Goal: Task Accomplishment & Management: Use online tool/utility

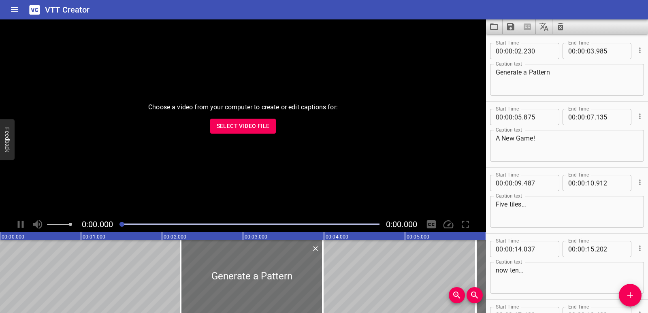
scroll to position [485, 0]
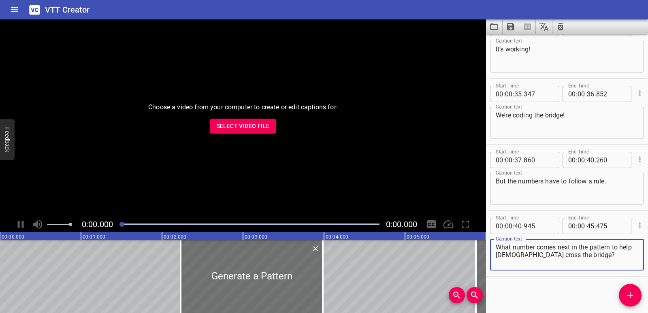
click at [253, 127] on span "Select Video File" at bounding box center [243, 126] width 53 height 10
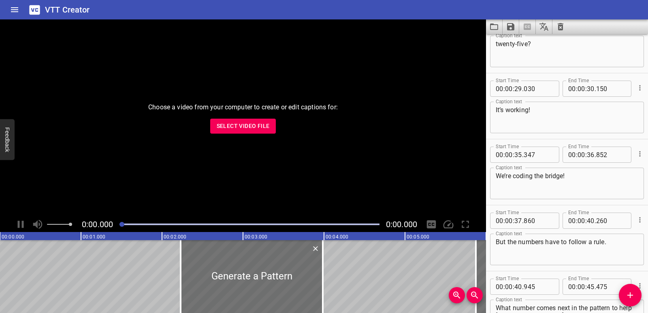
scroll to position [323, 0]
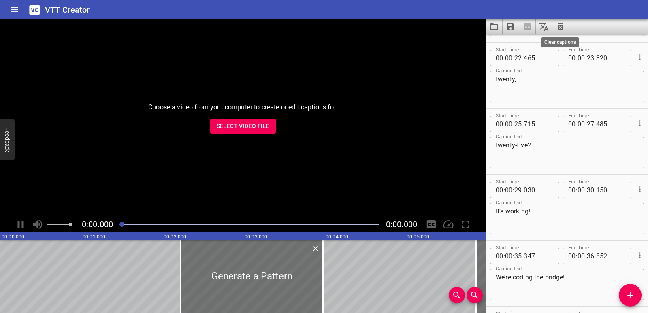
click at [557, 30] on icon "Clear captions" at bounding box center [560, 27] width 10 height 10
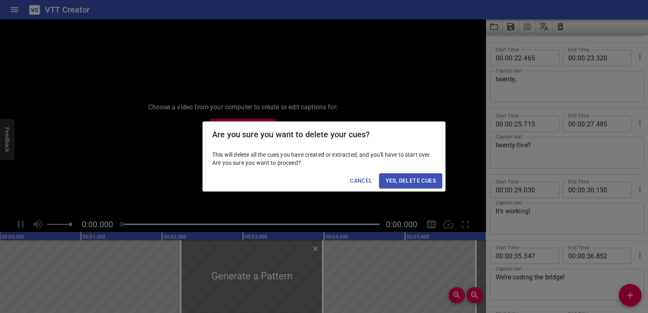
click at [406, 181] on span "Yes, Delete Cues" at bounding box center [410, 181] width 50 height 10
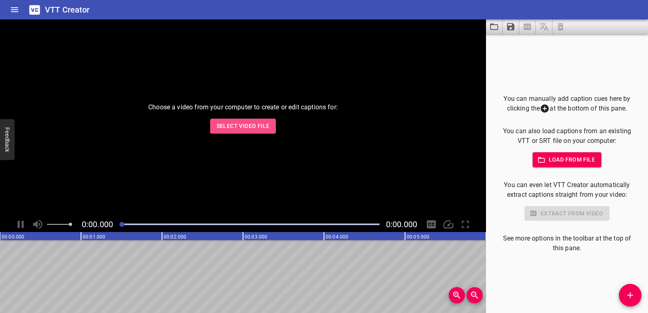
click at [252, 125] on span "Select Video File" at bounding box center [243, 126] width 53 height 10
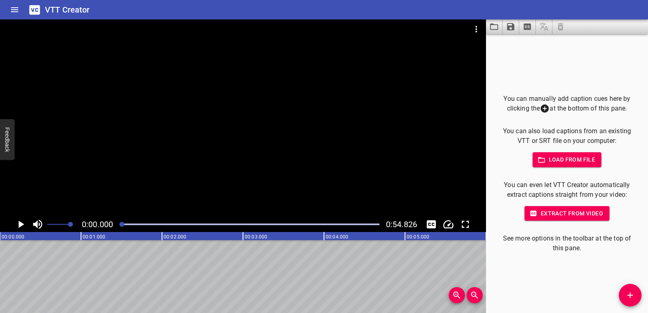
click at [24, 221] on icon "Play/Pause" at bounding box center [21, 224] width 12 height 12
drag, startPoint x: 127, startPoint y: 222, endPoint x: 118, endPoint y: 226, distance: 10.0
click at [118, 226] on div at bounding box center [250, 224] width 270 height 11
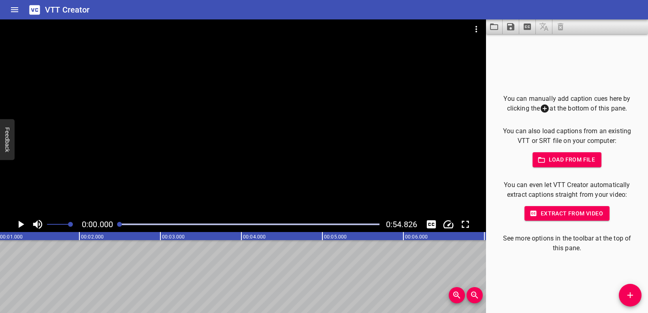
scroll to position [0, 0]
click at [19, 226] on icon "Play/Pause" at bounding box center [22, 224] width 6 height 7
click at [19, 224] on icon "Play/Pause" at bounding box center [21, 224] width 6 height 7
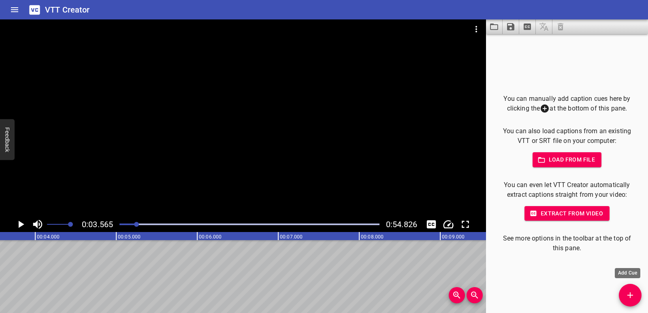
click at [631, 301] on button "Add Cue" at bounding box center [629, 295] width 23 height 23
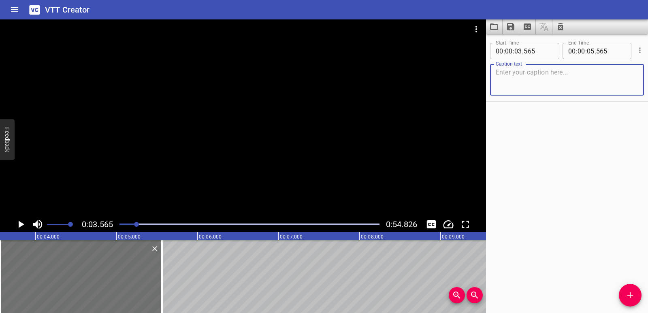
click at [525, 82] on textarea at bounding box center [566, 79] width 142 height 23
type textarea "Animal Eyes"
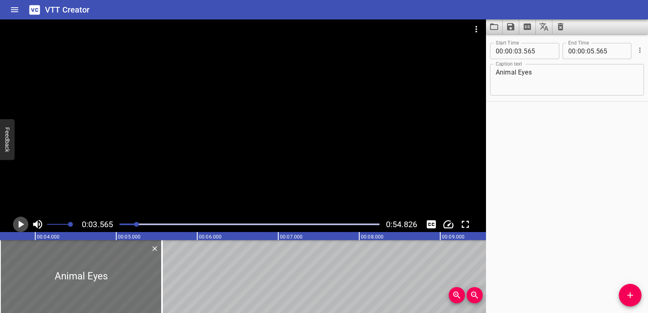
click at [21, 227] on icon "Play/Pause" at bounding box center [21, 224] width 12 height 12
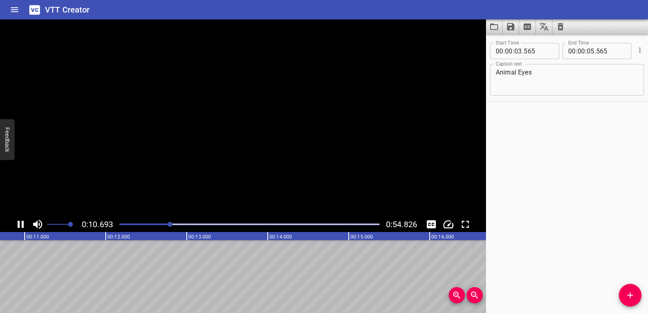
click at [21, 226] on icon "Play/Pause" at bounding box center [21, 224] width 12 height 12
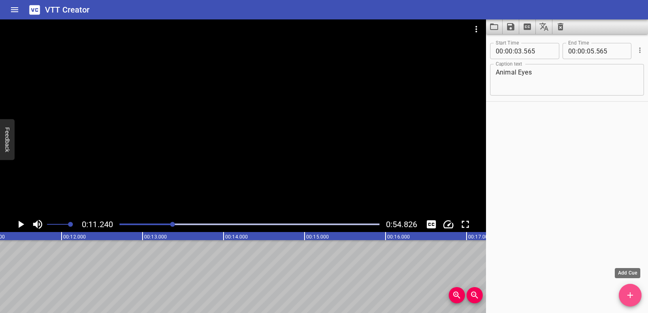
click at [630, 292] on icon "Add Cue" at bounding box center [630, 295] width 10 height 10
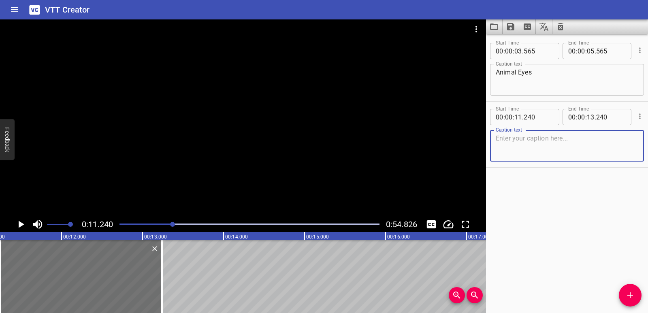
click at [515, 145] on textarea at bounding box center [566, 145] width 142 height 23
paste textarea "I can’t wait for the bird show to start!"
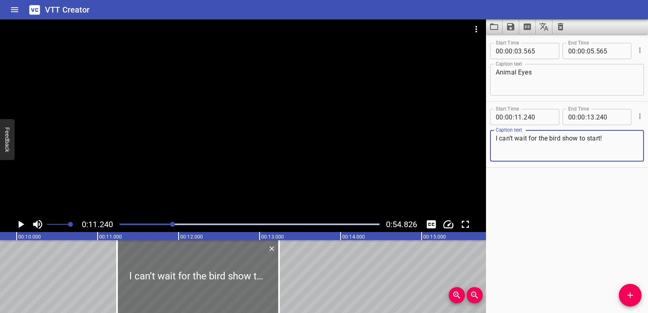
scroll to position [0, 776]
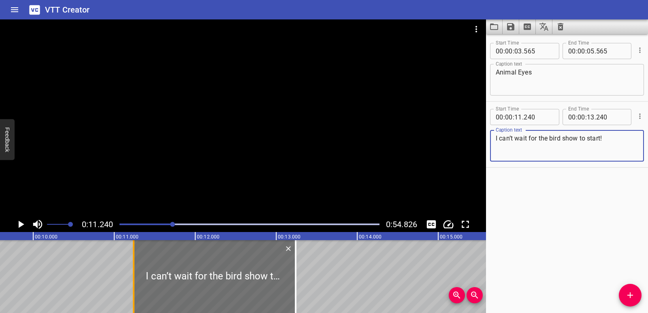
type textarea "I can’t wait for the bird show to start!"
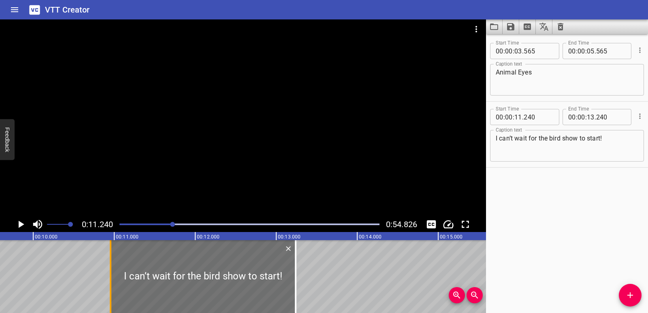
drag, startPoint x: 133, startPoint y: 279, endPoint x: 110, endPoint y: 280, distance: 23.1
click at [110, 280] on div at bounding box center [111, 276] width 2 height 73
type input "10"
type input "955"
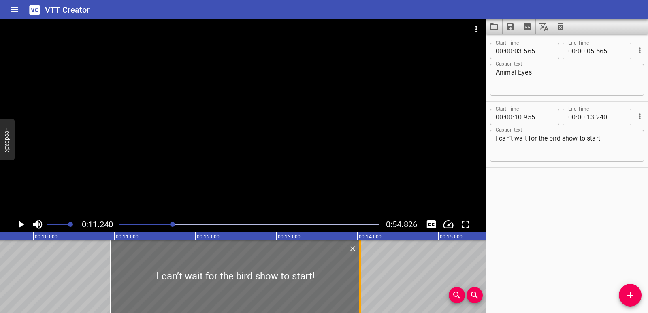
drag, startPoint x: 295, startPoint y: 275, endPoint x: 360, endPoint y: 273, distance: 64.4
click at [360, 273] on div at bounding box center [360, 276] width 2 height 73
type input "14"
type input "035"
click at [109, 287] on div at bounding box center [108, 276] width 8 height 73
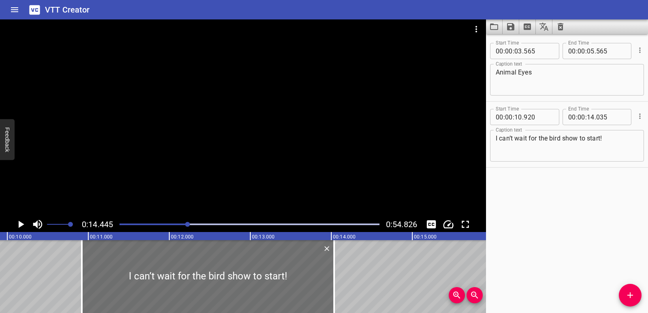
scroll to position [0, 790]
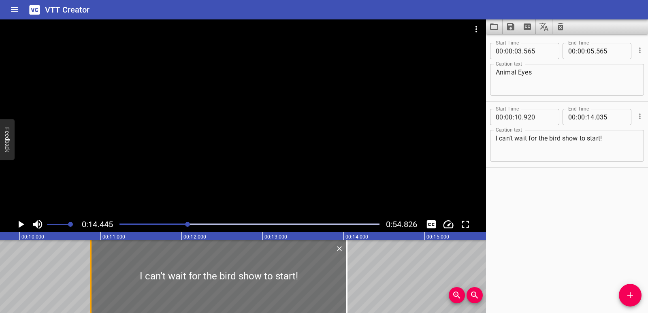
click at [89, 277] on div at bounding box center [91, 276] width 8 height 73
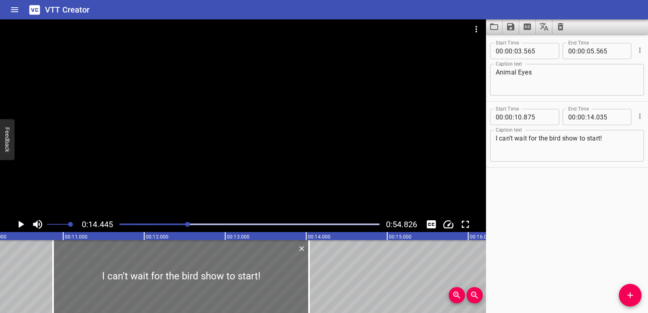
scroll to position [0, 786]
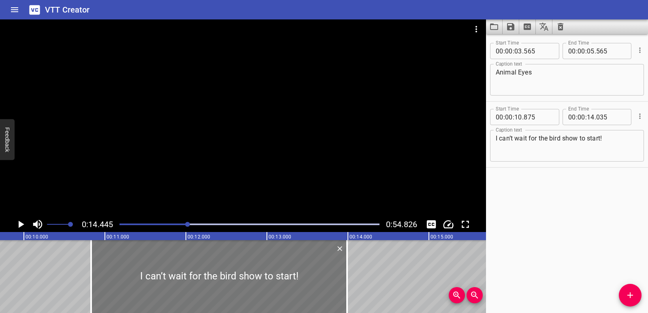
click at [183, 291] on div at bounding box center [219, 276] width 256 height 73
type input "830"
type input "13"
type input "990"
click at [20, 221] on icon "Play/Pause" at bounding box center [21, 224] width 12 height 12
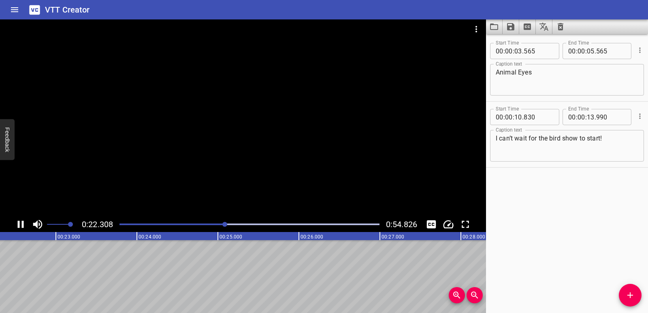
drag, startPoint x: 146, startPoint y: 225, endPoint x: 115, endPoint y: 225, distance: 31.2
click at [115, 225] on div "0:22.308 0:54.826" at bounding box center [243, 224] width 486 height 15
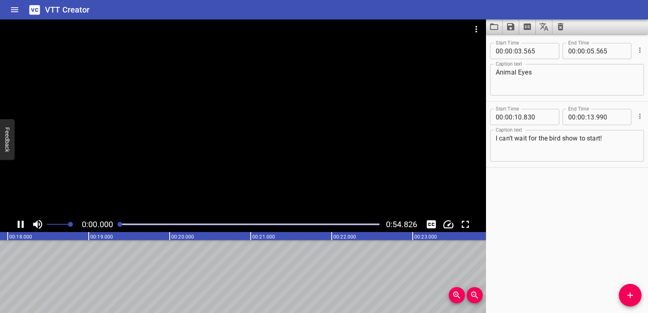
drag, startPoint x: 230, startPoint y: 224, endPoint x: 121, endPoint y: 226, distance: 109.7
click at [121, 226] on div at bounding box center [119, 224] width 5 height 5
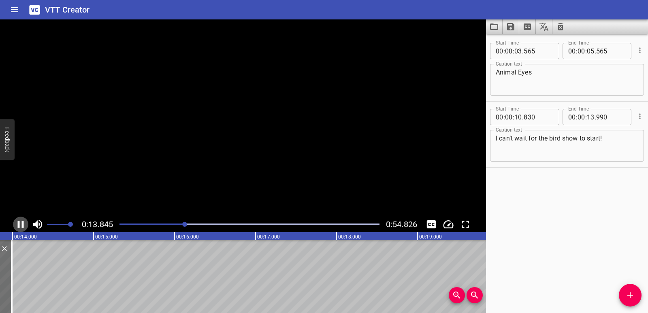
click at [23, 224] on icon "Play/Pause" at bounding box center [21, 224] width 6 height 7
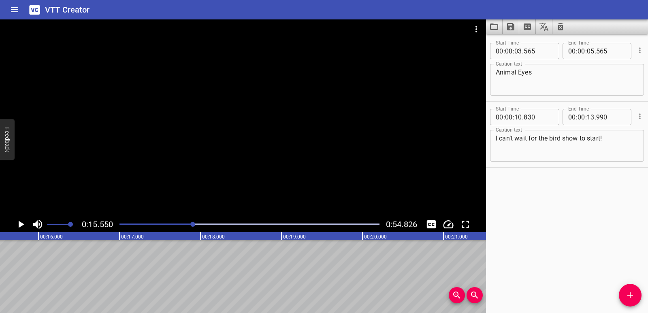
scroll to position [0, 1259]
click at [632, 290] on icon "Add Cue" at bounding box center [630, 295] width 10 height 10
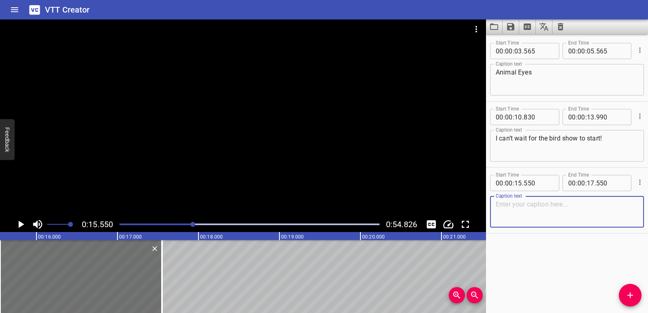
paste textarea "It’s so dark… I can’t see anything yet!"
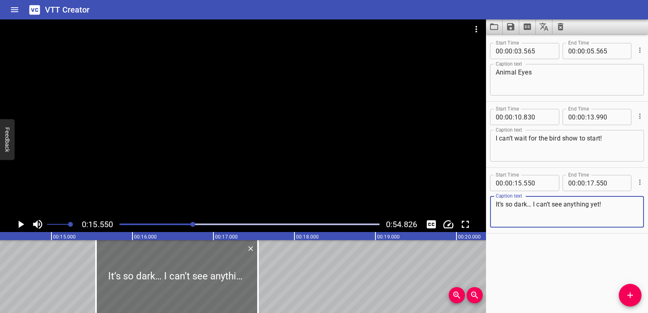
scroll to position [0, 1150]
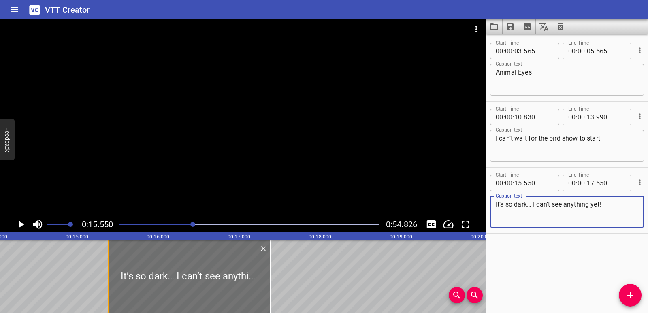
type textarea "It’s so dark… I can’t see anything yet!"
click at [105, 285] on div at bounding box center [108, 276] width 8 height 73
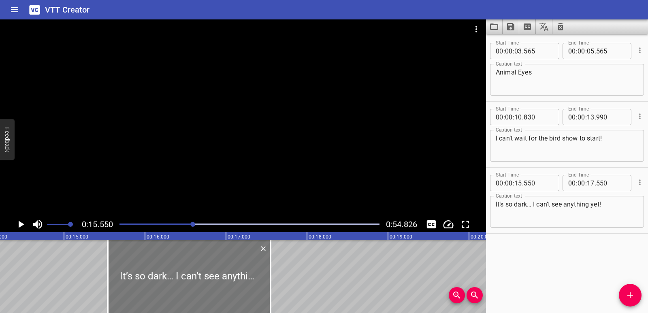
type input "540"
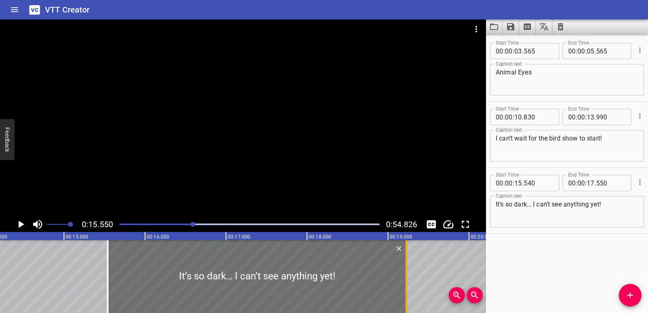
drag, startPoint x: 273, startPoint y: 275, endPoint x: 405, endPoint y: 276, distance: 132.0
click at [405, 276] on div at bounding box center [406, 276] width 8 height 73
type input "19"
type input "225"
click at [22, 225] on icon "Play/Pause" at bounding box center [22, 224] width 6 height 7
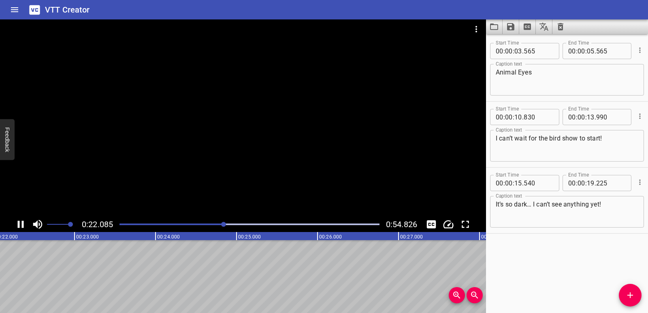
click at [20, 226] on icon "Play/Pause" at bounding box center [21, 224] width 12 height 12
click at [206, 276] on div "Animal Eyes I can’t wait for the bird show to start! It’s so dark… I can’t see …" at bounding box center [625, 276] width 4857 height 73
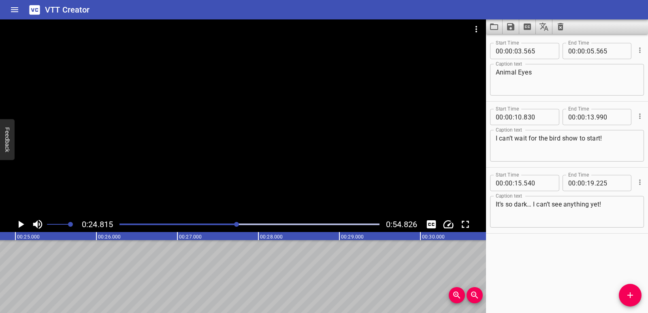
scroll to position [0, 2009]
click at [633, 302] on button "Add Cue" at bounding box center [629, 295] width 23 height 23
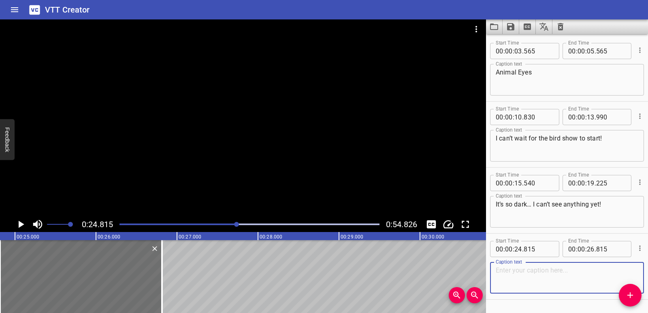
paste textarea "Whoa! Look! The parrot is on a bike!"
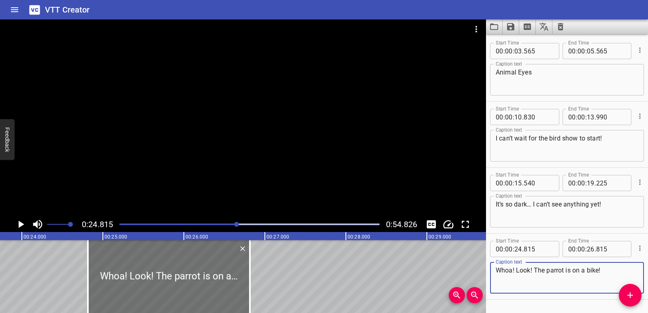
scroll to position [0, 1888]
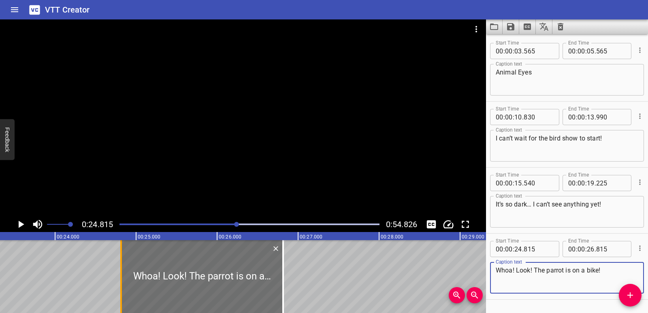
type textarea "Whoa! Look! The parrot is on a bike!"
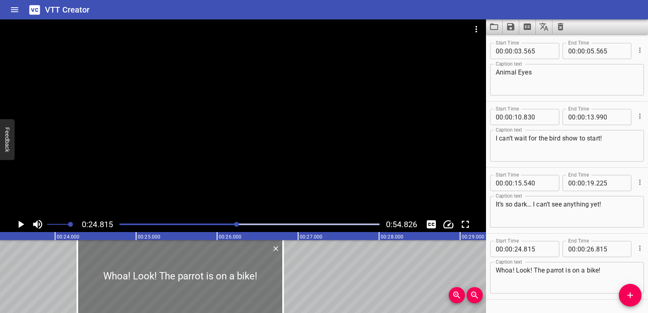
drag, startPoint x: 125, startPoint y: 278, endPoint x: 81, endPoint y: 277, distance: 43.7
click at [81, 277] on div at bounding box center [77, 276] width 8 height 73
type input "275"
click at [19, 221] on icon "Play/Pause" at bounding box center [22, 224] width 6 height 7
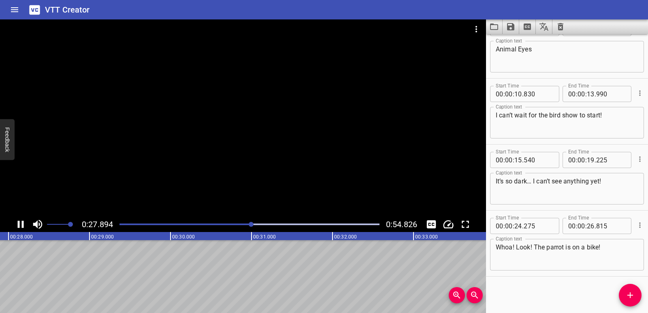
click at [14, 225] on button "Play/Pause" at bounding box center [20, 224] width 15 height 15
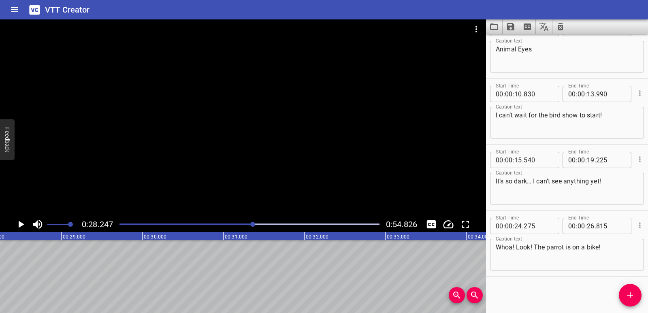
scroll to position [0, 1862]
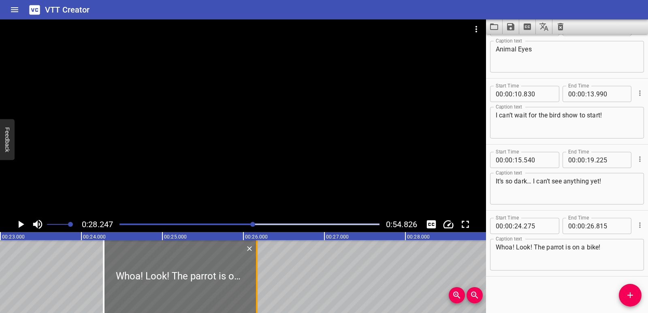
drag, startPoint x: 309, startPoint y: 284, endPoint x: 257, endPoint y: 291, distance: 53.0
click at [257, 291] on div at bounding box center [257, 276] width 2 height 73
click at [17, 225] on icon "Play/Pause" at bounding box center [21, 224] width 12 height 12
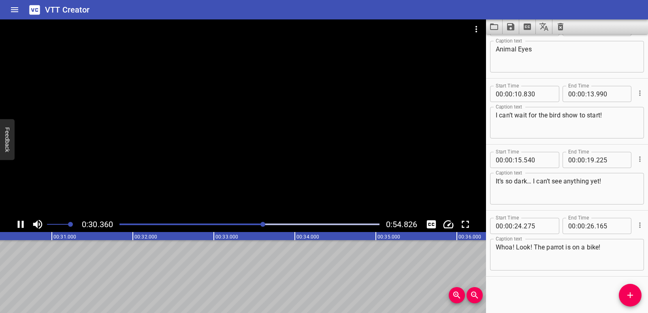
click at [225, 224] on div "Play progress" at bounding box center [134, 224] width 260 height 2
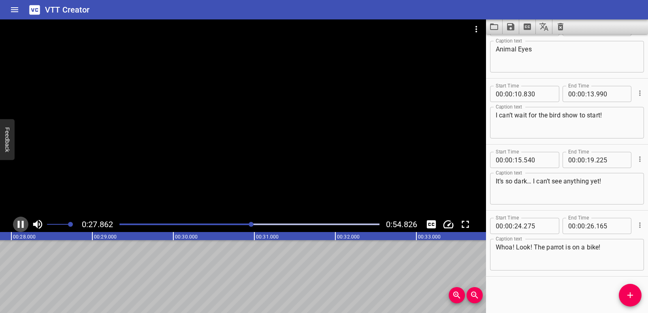
click at [21, 228] on icon "Play/Pause" at bounding box center [21, 224] width 12 height 12
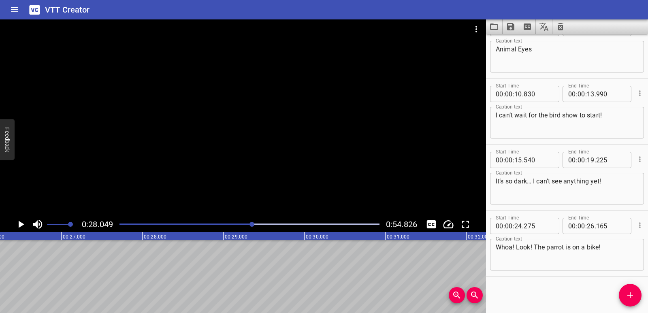
scroll to position [0, 2033]
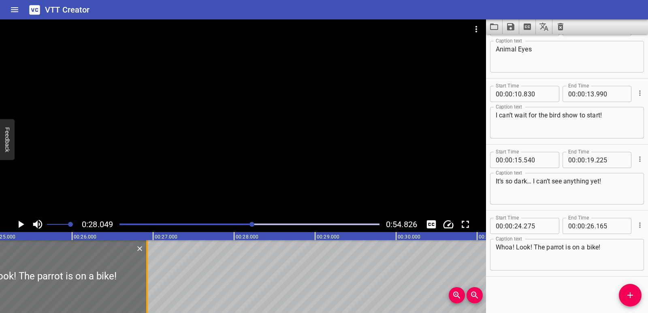
drag, startPoint x: 86, startPoint y: 282, endPoint x: 147, endPoint y: 289, distance: 61.9
click at [147, 289] on div at bounding box center [147, 276] width 2 height 73
type input "925"
click at [219, 226] on div at bounding box center [250, 224] width 270 height 11
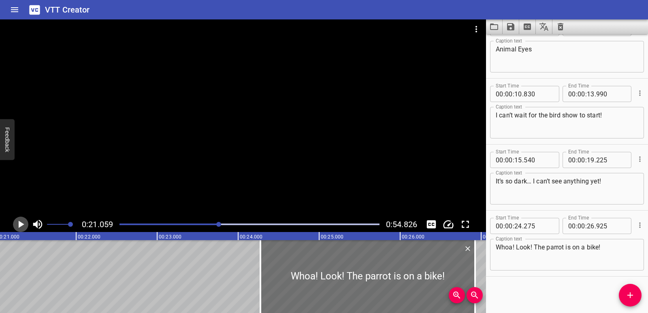
click at [19, 223] on icon "Play/Pause" at bounding box center [22, 224] width 6 height 7
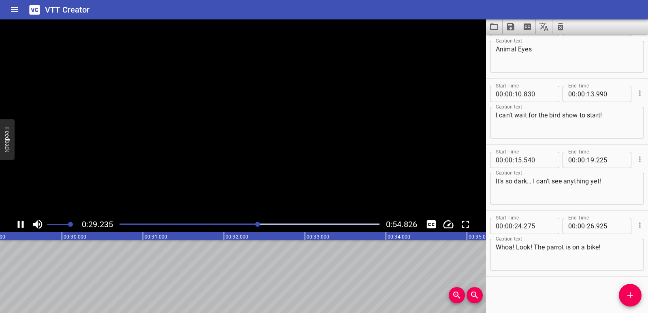
click at [20, 224] on icon "Play/Pause" at bounding box center [21, 224] width 12 height 12
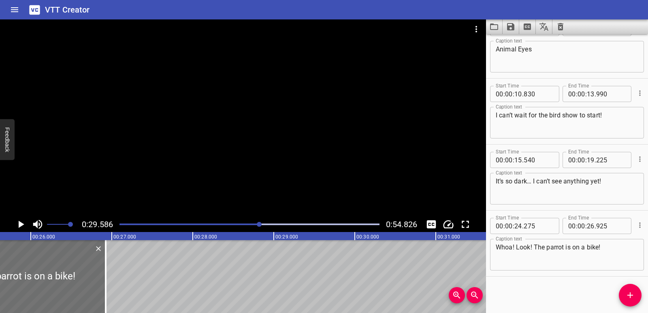
scroll to position [0, 2049]
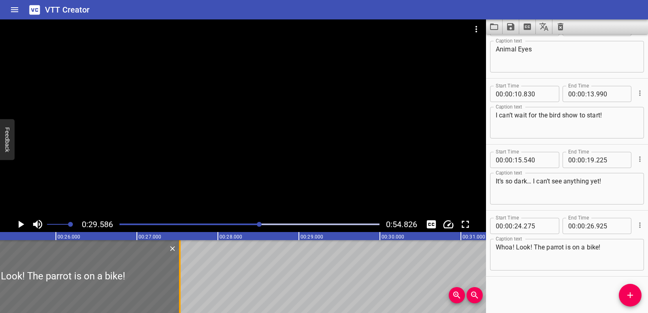
drag, startPoint x: 131, startPoint y: 278, endPoint x: 181, endPoint y: 280, distance: 50.2
click at [181, 280] on div at bounding box center [180, 276] width 2 height 73
type input "27"
type input "545"
click at [240, 278] on div "Animal Eyes I can’t wait for the bird show to start! It’s so dark… I can’t see …" at bounding box center [379, 276] width 4857 height 73
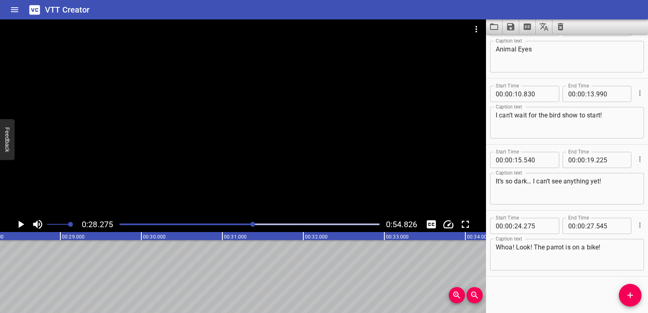
scroll to position [0, 2289]
click at [627, 295] on icon "Add Cue" at bounding box center [630, 295] width 10 height 10
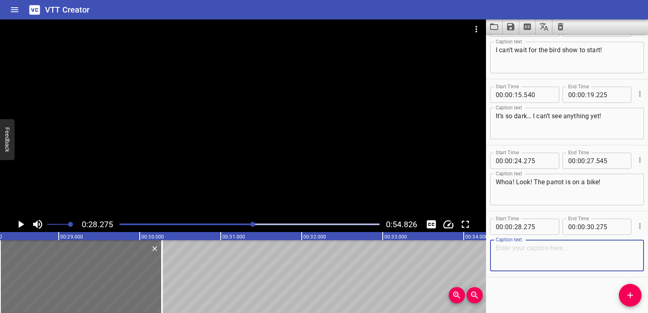
scroll to position [89, 0]
click at [514, 250] on textarea at bounding box center [566, 254] width 142 height 23
paste textarea "Light really helps my eyes!"
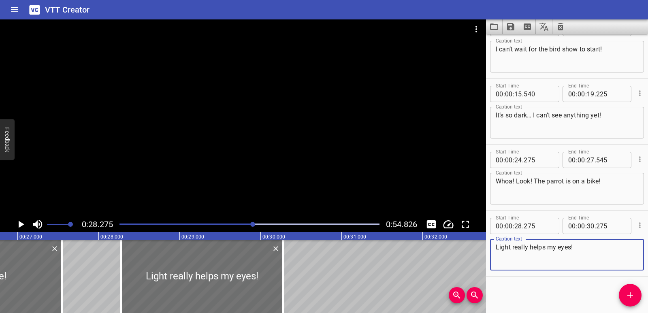
scroll to position [0, 2130]
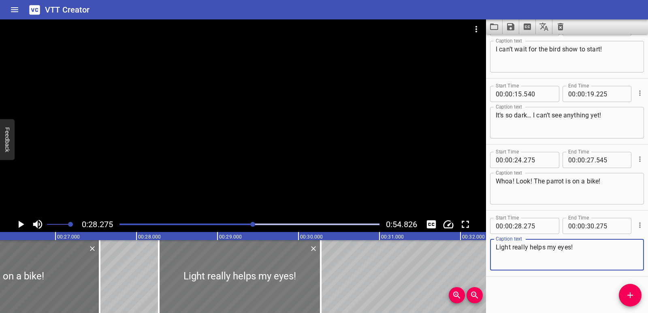
type textarea "Light really helps my eyes!"
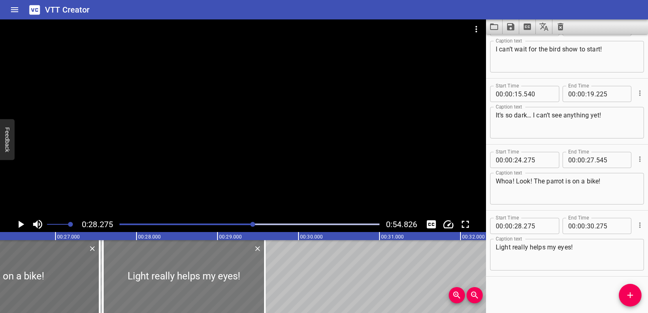
drag, startPoint x: 163, startPoint y: 278, endPoint x: 107, endPoint y: 280, distance: 55.9
click at [107, 280] on div at bounding box center [184, 276] width 162 height 73
type input "27"
type input "585"
type input "29"
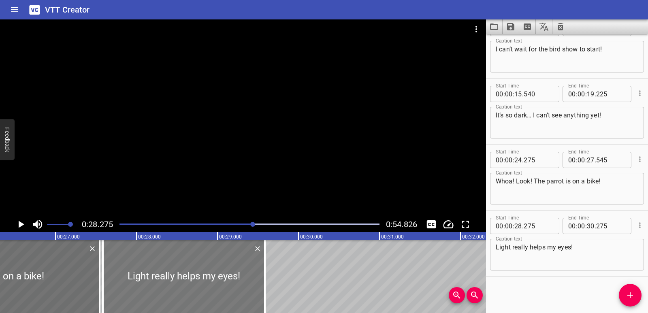
type input "585"
click at [263, 283] on div at bounding box center [265, 276] width 8 height 73
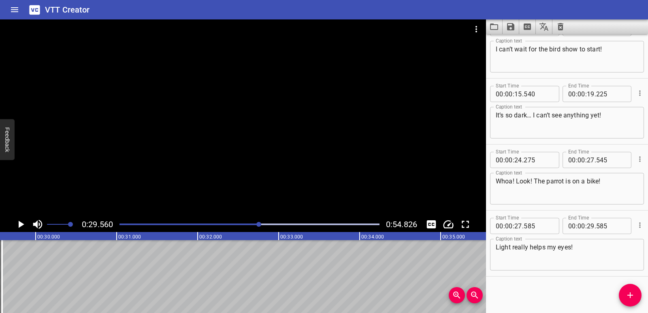
scroll to position [0, 1968]
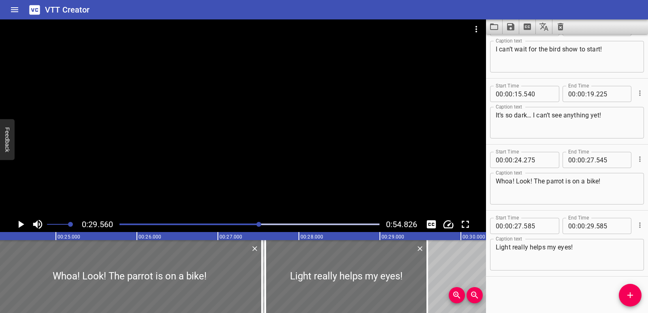
click at [208, 226] on div at bounding box center [250, 224] width 270 height 11
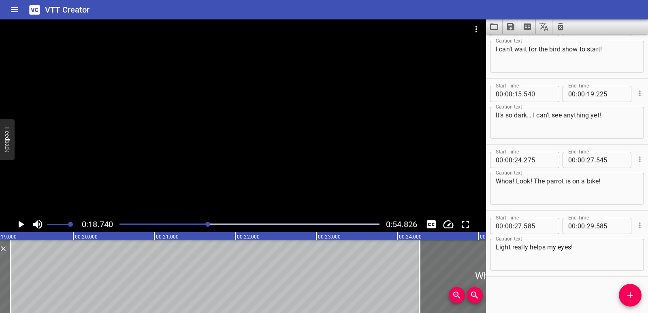
scroll to position [0, 1517]
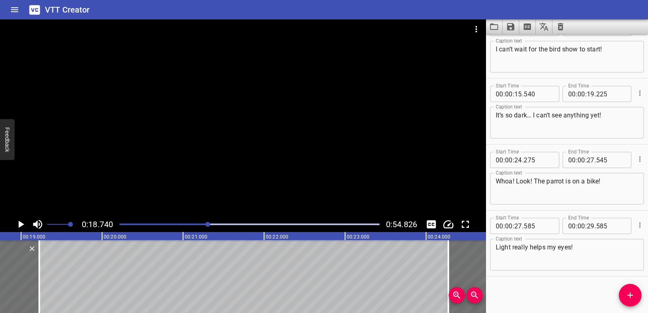
click at [154, 162] on div at bounding box center [243, 117] width 486 height 197
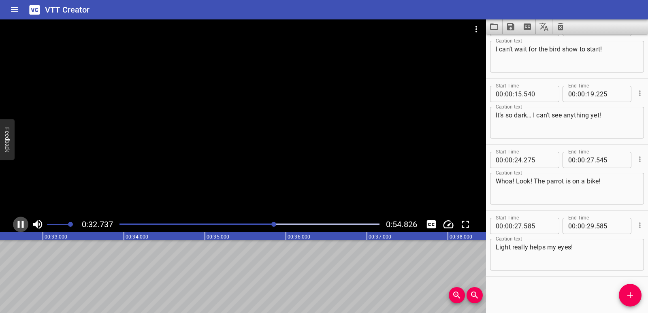
click at [23, 222] on icon "Play/Pause" at bounding box center [21, 224] width 6 height 7
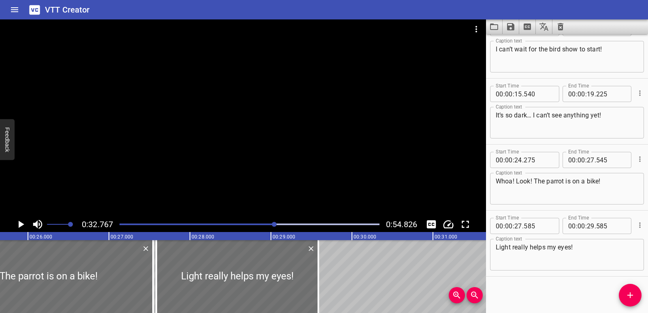
scroll to position [0, 2073]
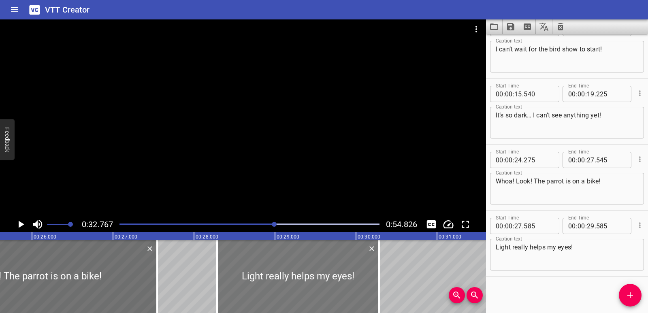
drag, startPoint x: 260, startPoint y: 278, endPoint x: 316, endPoint y: 281, distance: 56.4
click at [316, 281] on div at bounding box center [298, 276] width 162 height 73
type input "28"
type input "285"
type input "30"
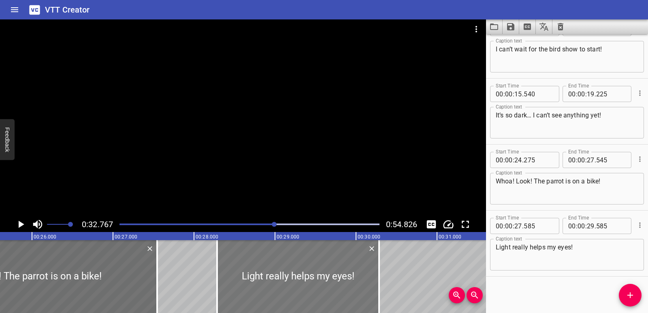
type input "285"
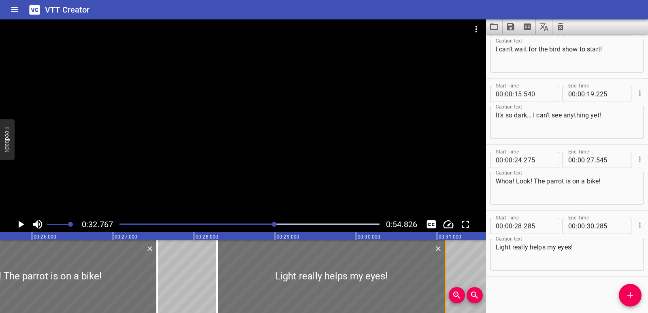
drag, startPoint x: 380, startPoint y: 276, endPoint x: 446, endPoint y: 276, distance: 66.4
click at [446, 276] on div at bounding box center [445, 276] width 8 height 73
type input "31"
type input "105"
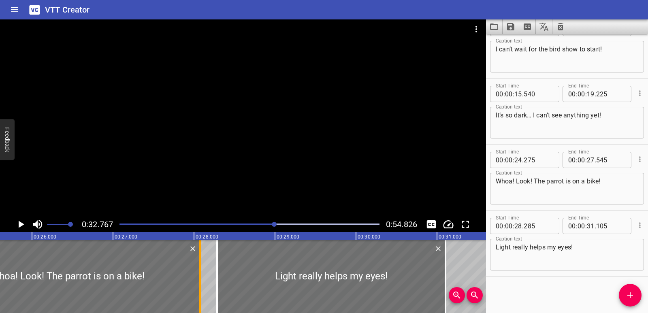
drag, startPoint x: 153, startPoint y: 276, endPoint x: 196, endPoint y: 284, distance: 43.5
click at [196, 284] on div at bounding box center [67, 276] width 265 height 73
type input "805"
type input "28"
type input "075"
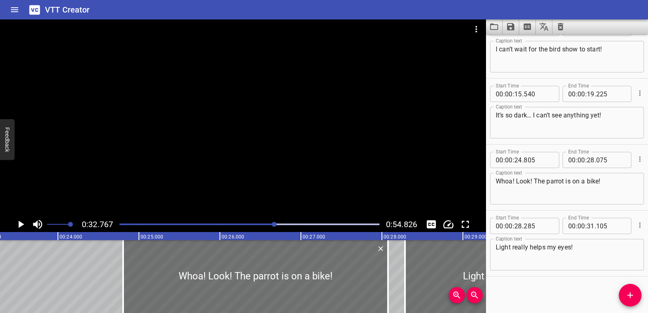
scroll to position [0, 1877]
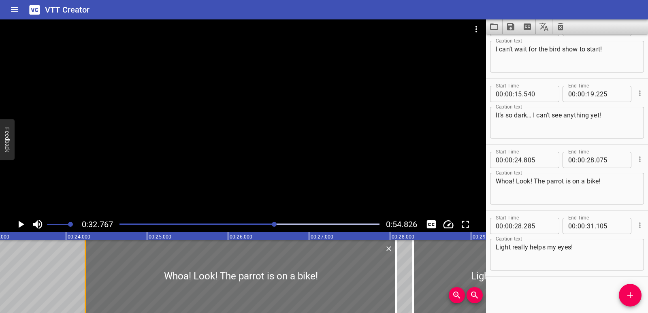
drag, startPoint x: 130, startPoint y: 274, endPoint x: 84, endPoint y: 270, distance: 45.9
click at [84, 270] on div at bounding box center [85, 276] width 8 height 73
type input "240"
click at [238, 223] on div at bounding box center [250, 224] width 270 height 11
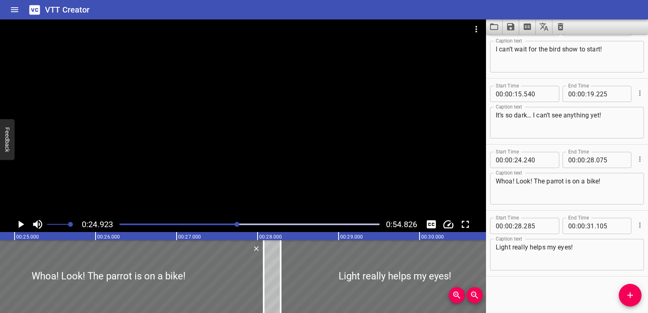
scroll to position [0, 2018]
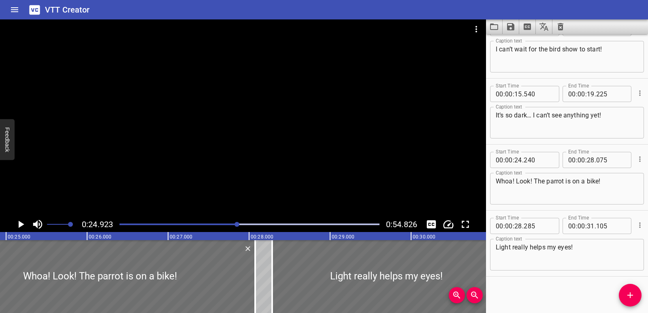
click at [184, 226] on div at bounding box center [250, 224] width 270 height 11
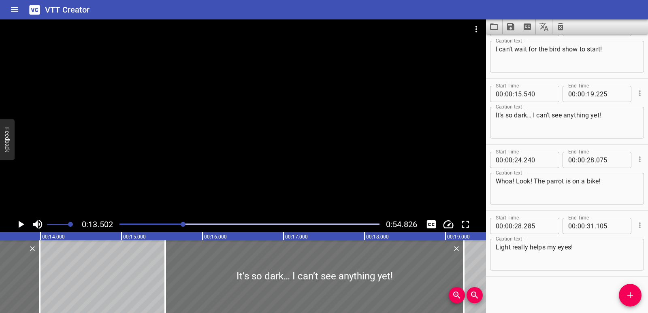
click at [20, 226] on icon "Play/Pause" at bounding box center [22, 224] width 6 height 7
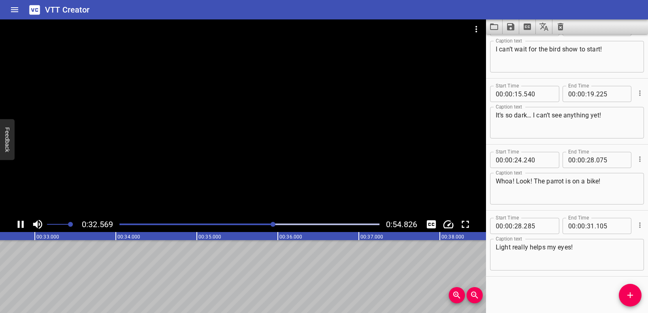
click at [26, 224] on icon "Play/Pause" at bounding box center [21, 224] width 12 height 12
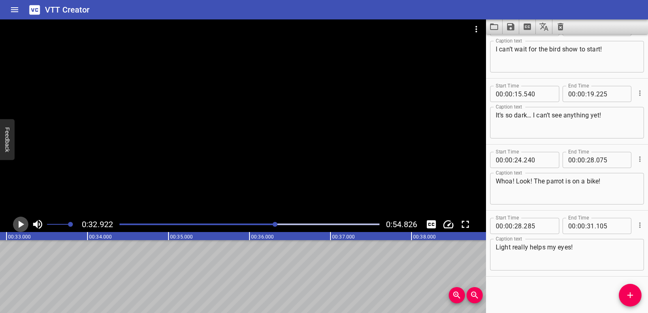
click at [23, 222] on icon "Play/Pause" at bounding box center [21, 224] width 12 height 12
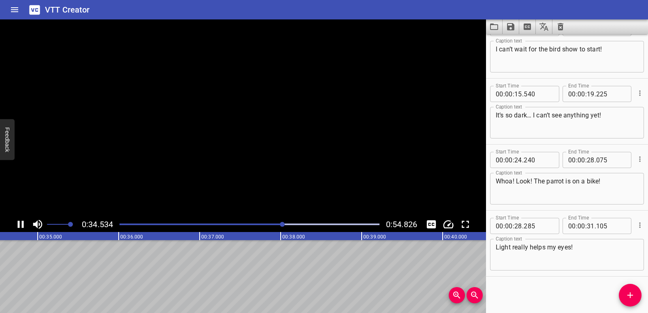
click at [23, 222] on icon "Play/Pause" at bounding box center [21, 224] width 6 height 7
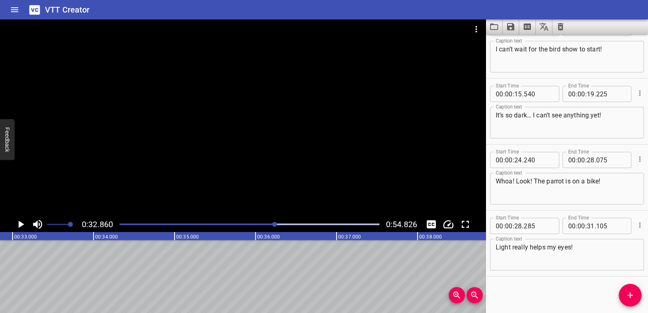
scroll to position [0, 2660]
click at [626, 292] on icon "Add Cue" at bounding box center [630, 295] width 10 height 10
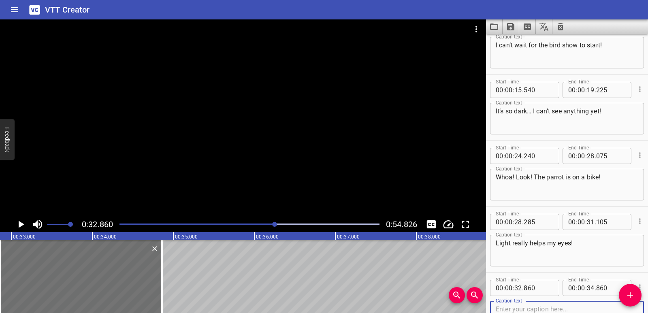
scroll to position [155, 0]
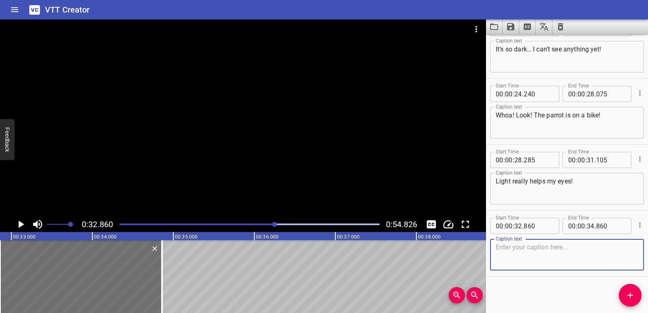
click at [517, 249] on textarea at bounding box center [566, 254] width 142 height 23
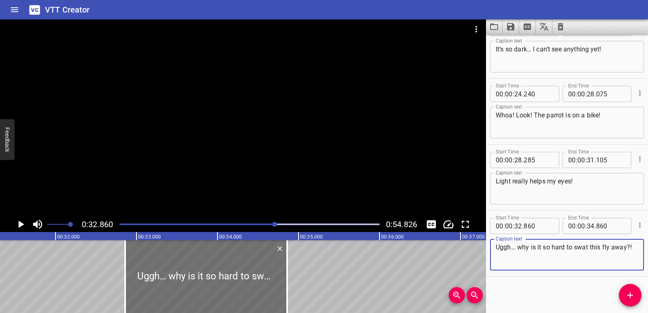
scroll to position [0, 2510]
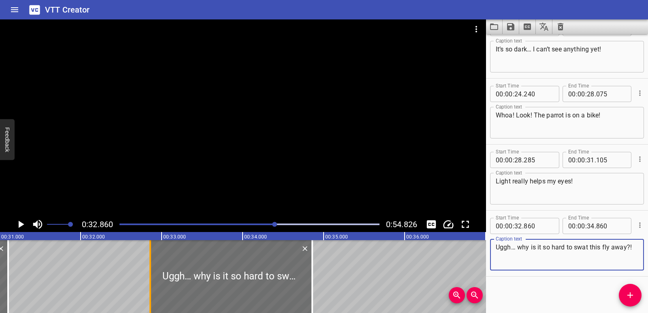
type textarea "Uggh… why is it so hard to swat this fly away?!"
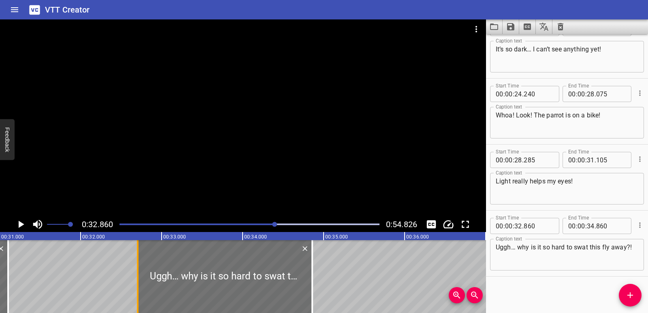
drag, startPoint x: 149, startPoint y: 276, endPoint x: 136, endPoint y: 274, distance: 12.7
click at [136, 274] on div at bounding box center [138, 276] width 8 height 73
type input "705"
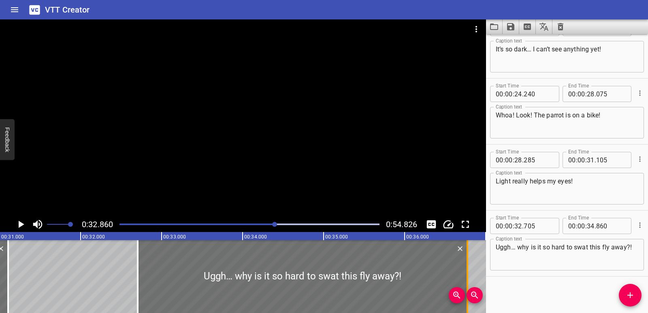
drag, startPoint x: 312, startPoint y: 283, endPoint x: 467, endPoint y: 275, distance: 155.2
click at [467, 275] on div at bounding box center [467, 276] width 2 height 73
type input "36"
type input "775"
click at [236, 226] on div at bounding box center [250, 224] width 270 height 11
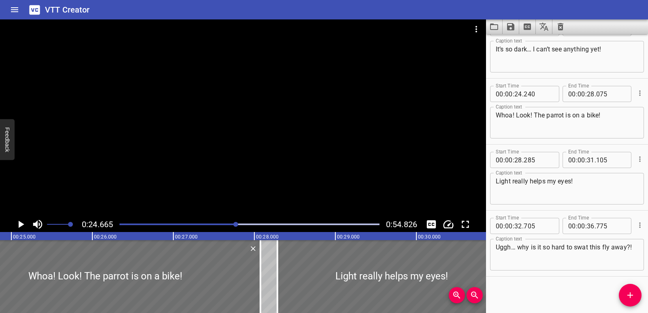
scroll to position [0, 1997]
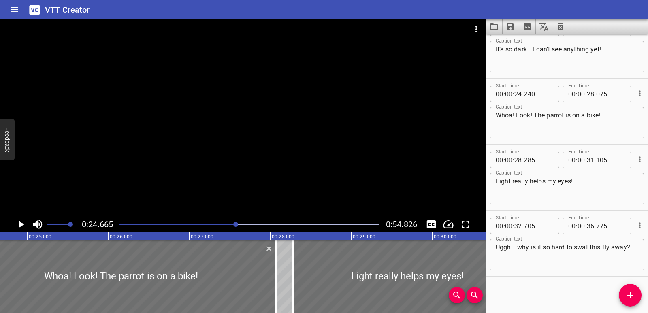
click at [243, 222] on div at bounding box center [250, 224] width 270 height 11
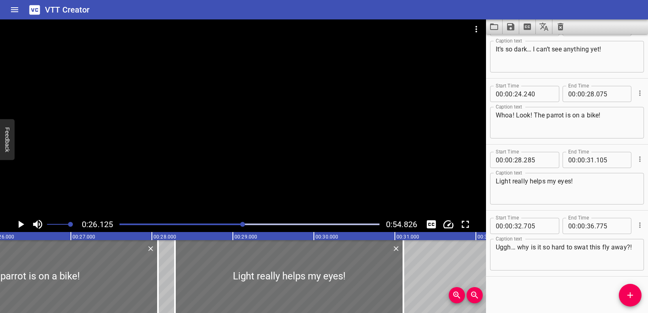
click at [250, 225] on div "Play progress" at bounding box center [249, 224] width 260 height 2
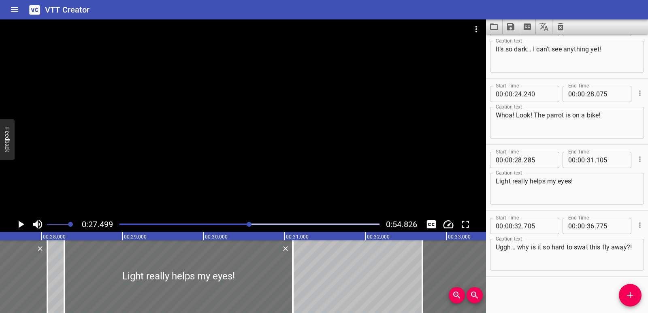
click at [259, 224] on div "Play progress" at bounding box center [249, 224] width 260 height 2
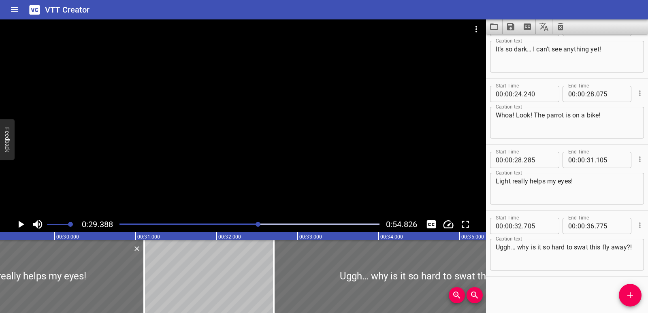
scroll to position [0, 2379]
click at [26, 223] on icon "Play/Pause" at bounding box center [21, 224] width 12 height 12
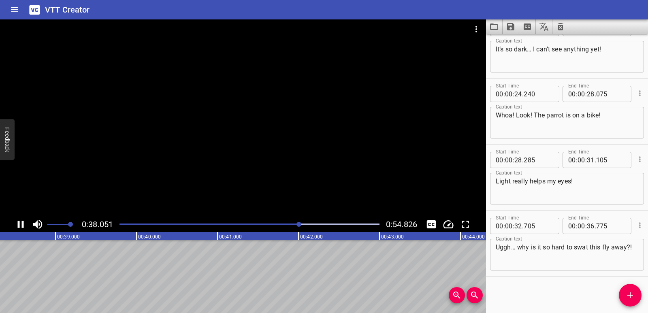
click at [23, 224] on icon "Play/Pause" at bounding box center [21, 224] width 6 height 7
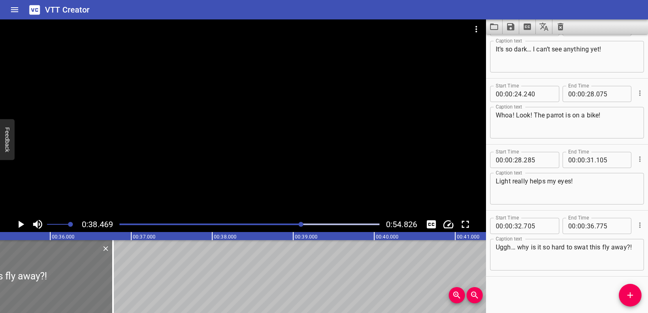
scroll to position [0, 2856]
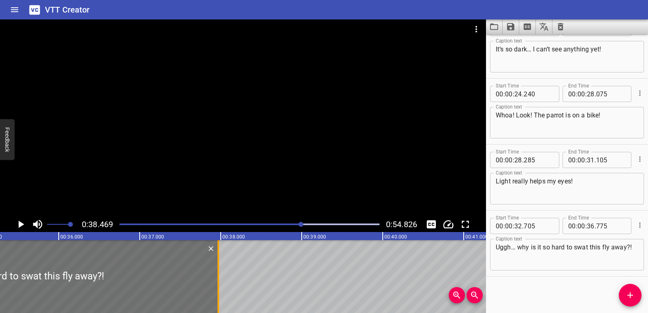
drag, startPoint x: 119, startPoint y: 278, endPoint x: 216, endPoint y: 273, distance: 96.9
click at [216, 273] on div at bounding box center [218, 276] width 8 height 73
type input "37"
type input "970"
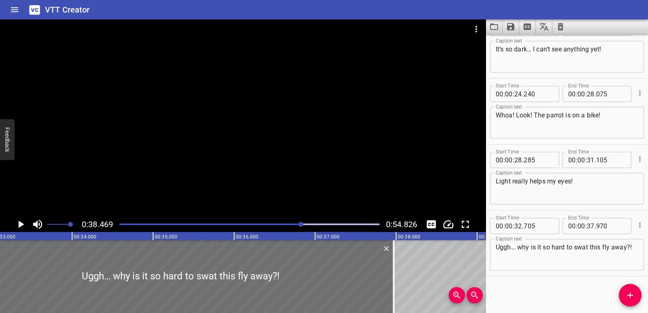
scroll to position [0, 2689]
click at [267, 224] on div at bounding box center [250, 224] width 270 height 11
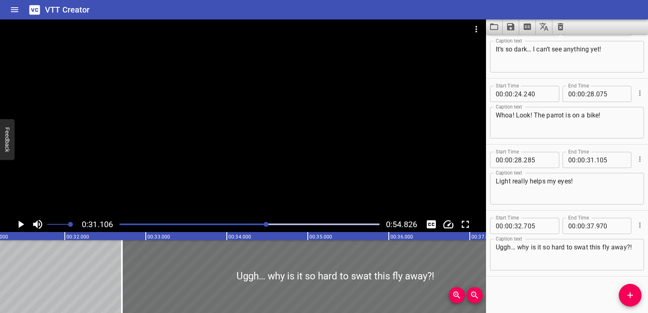
scroll to position [0, 2518]
click at [23, 223] on icon "Play/Pause" at bounding box center [21, 224] width 12 height 12
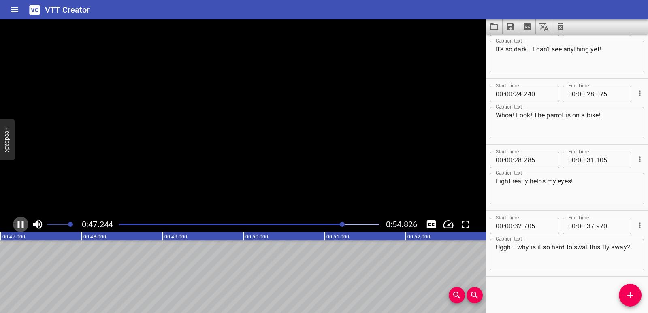
click at [22, 223] on icon "Play/Pause" at bounding box center [21, 224] width 6 height 7
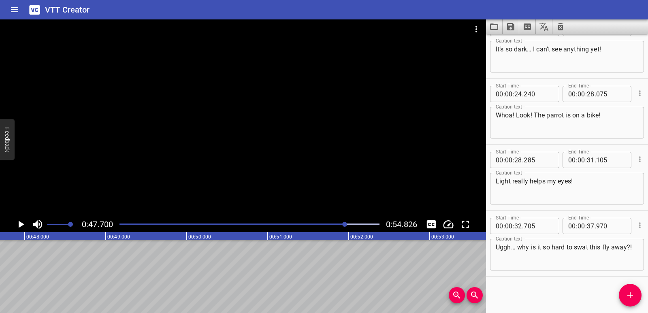
scroll to position [0, 3862]
click at [631, 298] on icon "Add Cue" at bounding box center [630, 295] width 10 height 10
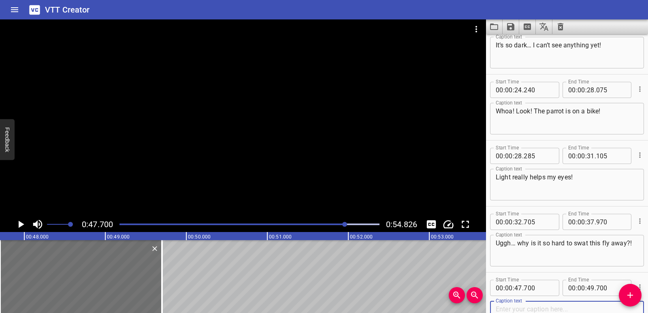
scroll to position [221, 0]
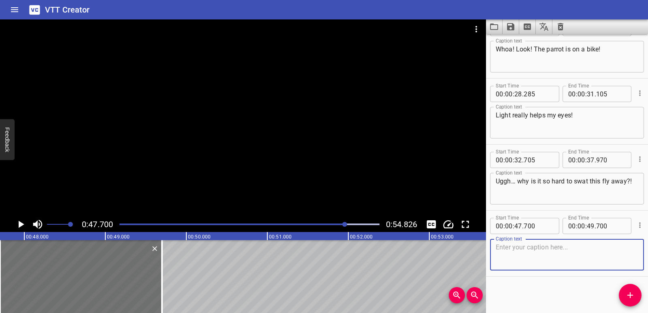
click at [517, 259] on textarea at bounding box center [566, 254] width 142 height 23
paste textarea "Our eyes and animal eyes work in amazing ways. Let’s discover how"
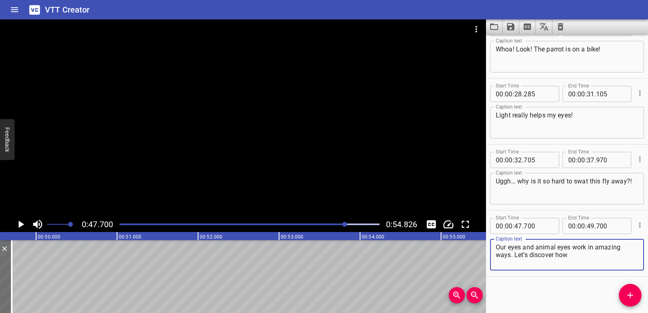
scroll to position [0, 4016]
type textarea "Our eyes and animal eyes work in amazing ways. Let’s discover how"
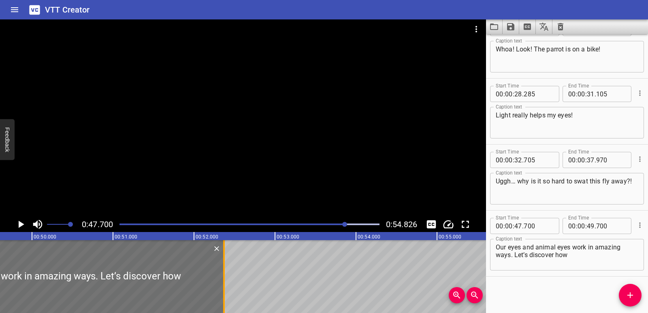
drag, startPoint x: 10, startPoint y: 272, endPoint x: 226, endPoint y: 274, distance: 216.2
click at [226, 274] on div at bounding box center [224, 276] width 8 height 73
type input "52"
type input "370"
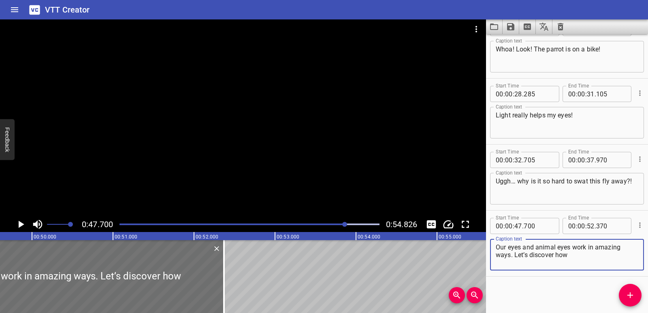
drag, startPoint x: 572, startPoint y: 256, endPoint x: 513, endPoint y: 258, distance: 58.7
click at [513, 258] on textarea "Our eyes and animal eyes work in amazing ways. Let’s discover how" at bounding box center [566, 254] width 142 height 23
type textarea "Our eyes and animal eyes work in amazing ways."
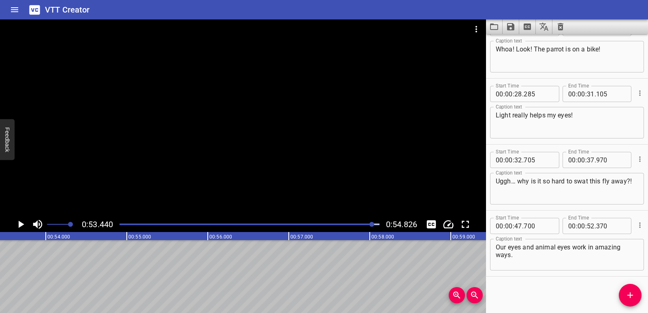
scroll to position [0, 4326]
click at [631, 293] on icon "Add Cue" at bounding box center [630, 295] width 10 height 10
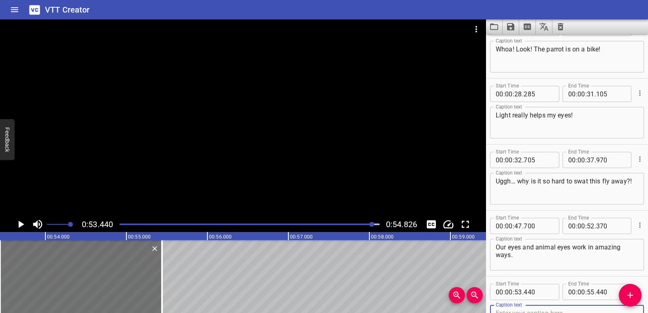
scroll to position [225, 0]
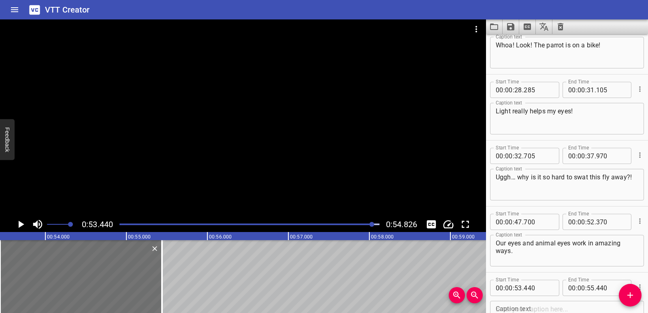
click at [440, 309] on div "00:00.000 00:01.000 00:02.000 00:03.000 00:04.000 00:05.000 00:06.000 00:07.000…" at bounding box center [243, 272] width 486 height 81
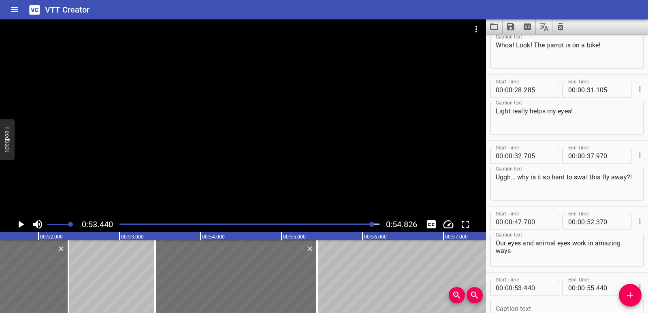
scroll to position [0, 4163]
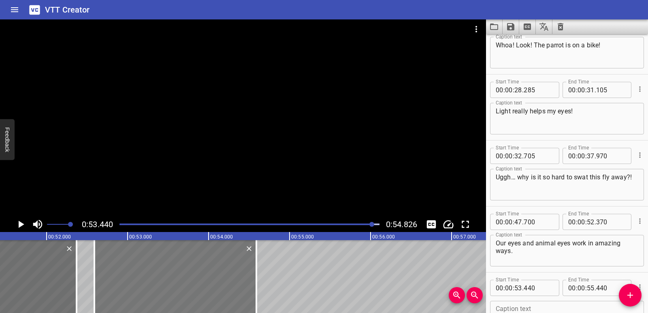
drag, startPoint x: 224, startPoint y: 276, endPoint x: 155, endPoint y: 273, distance: 68.9
click at [155, 273] on div at bounding box center [175, 276] width 162 height 73
type input "52"
type input "590"
type input "54"
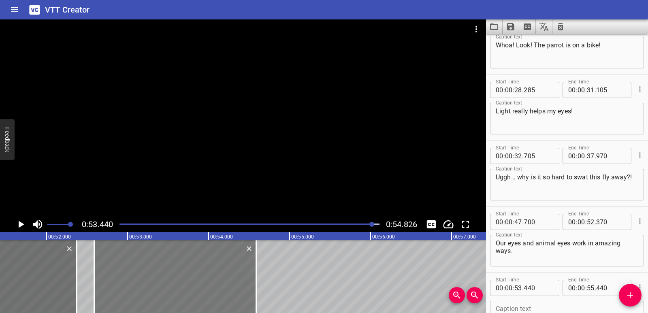
type input "590"
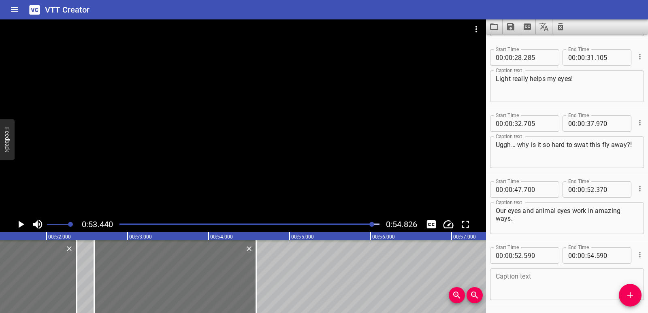
scroll to position [287, 0]
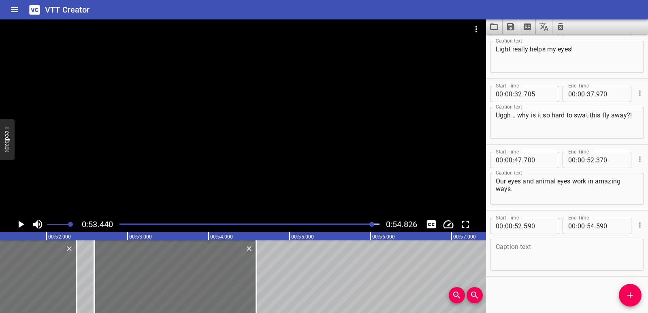
click at [511, 259] on textarea at bounding box center [566, 254] width 142 height 23
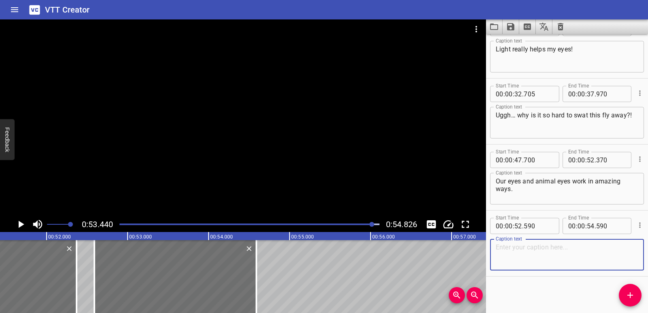
paste textarea "Let’s discover how"
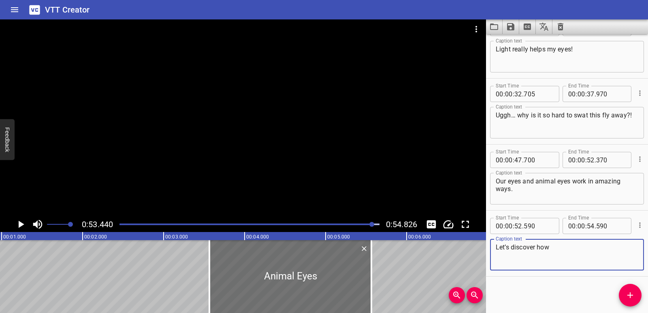
scroll to position [0, 0]
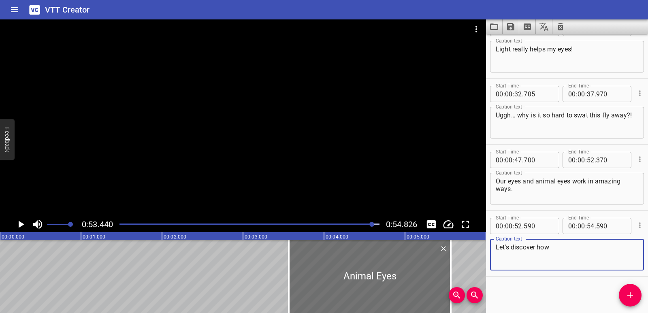
type textarea "Let’s discover how"
click at [121, 224] on div "Play progress" at bounding box center [243, 224] width 260 height 2
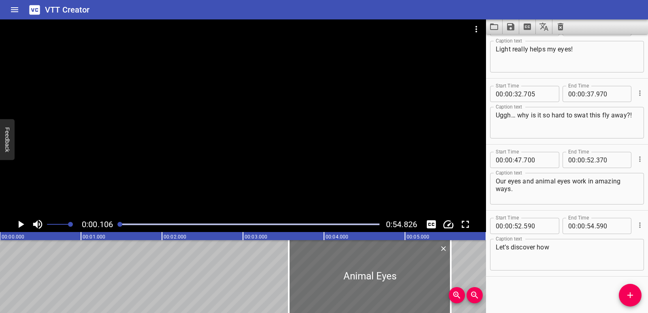
scroll to position [0, 9]
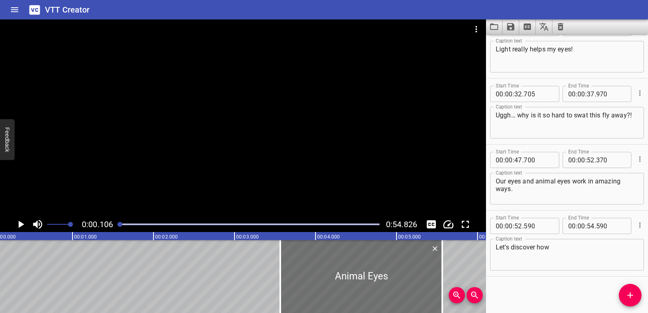
click at [10, 225] on div "0:00.106 0:54.826" at bounding box center [243, 224] width 486 height 15
click at [21, 225] on icon "Play/Pause" at bounding box center [22, 224] width 6 height 7
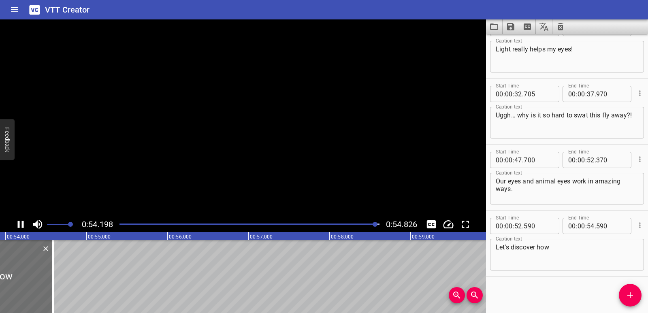
scroll to position [0, 4372]
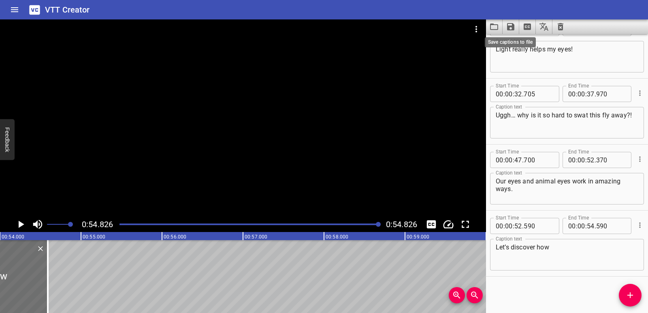
click at [512, 27] on icon "Save captions to file" at bounding box center [510, 26] width 7 height 7
click at [519, 40] on li "Save to VTT file" at bounding box center [532, 44] width 60 height 15
click at [562, 28] on icon "Clear captions" at bounding box center [560, 26] width 6 height 7
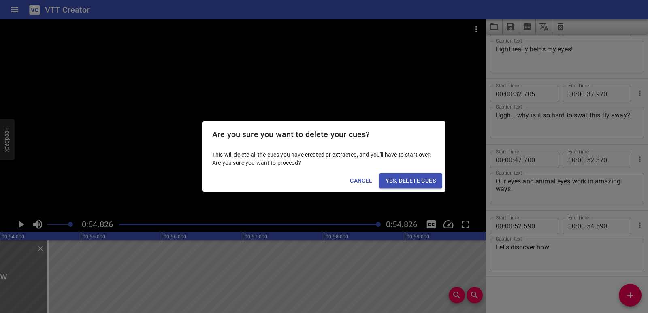
click at [423, 184] on span "Yes, Delete Cues" at bounding box center [410, 181] width 50 height 10
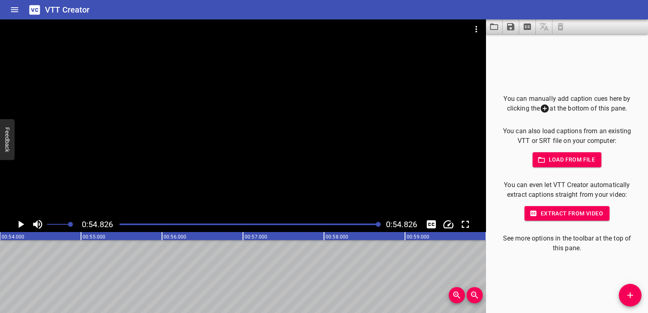
click at [475, 27] on icon "Video Options" at bounding box center [476, 29] width 2 height 6
click at [475, 34] on li "Select New Video File..." at bounding box center [506, 30] width 81 height 15
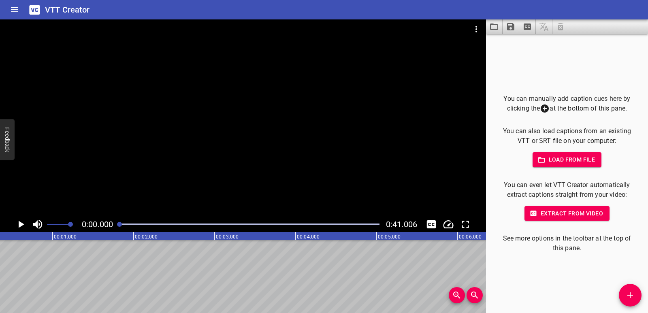
scroll to position [0, 0]
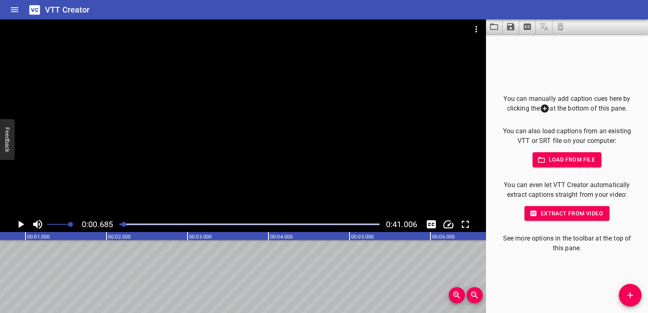
click at [632, 300] on icon "Add Cue" at bounding box center [630, 295] width 10 height 10
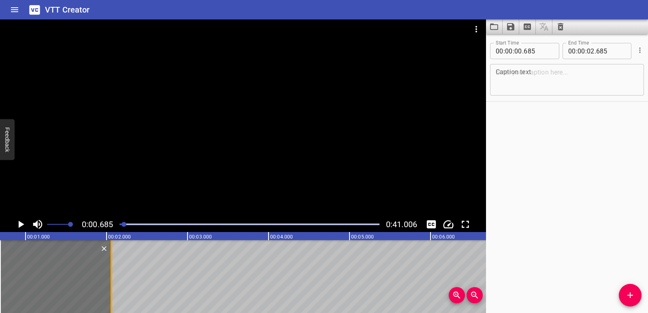
drag, startPoint x: 162, startPoint y: 290, endPoint x: 112, endPoint y: 289, distance: 50.6
click at [112, 289] on div at bounding box center [112, 276] width 2 height 73
type input "060"
click at [511, 82] on textarea at bounding box center [566, 79] width 142 height 23
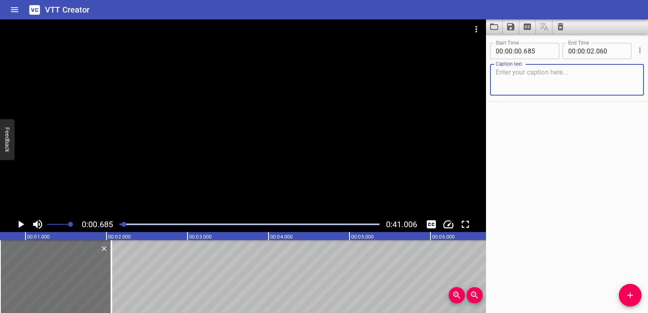
paste textarea "How do we see?"
type textarea "How do we see?"
click at [19, 223] on icon "Play/Pause" at bounding box center [22, 224] width 6 height 7
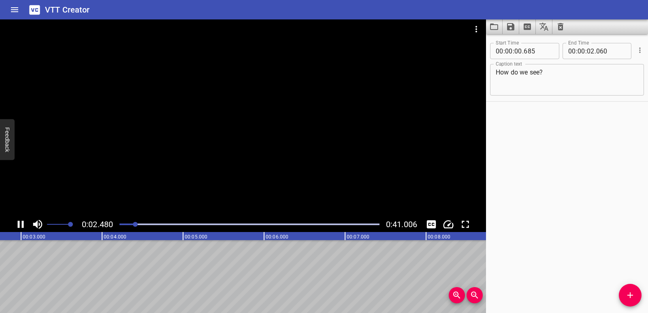
click at [21, 224] on icon "Play/Pause" at bounding box center [21, 224] width 12 height 12
click at [633, 289] on button "Add Cue" at bounding box center [629, 295] width 23 height 23
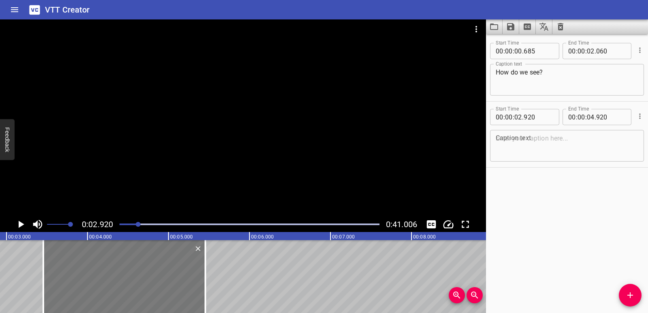
drag, startPoint x: 99, startPoint y: 282, endPoint x: 142, endPoint y: 282, distance: 42.9
click at [142, 282] on div at bounding box center [124, 276] width 162 height 73
type input "03"
type input "450"
type input "05"
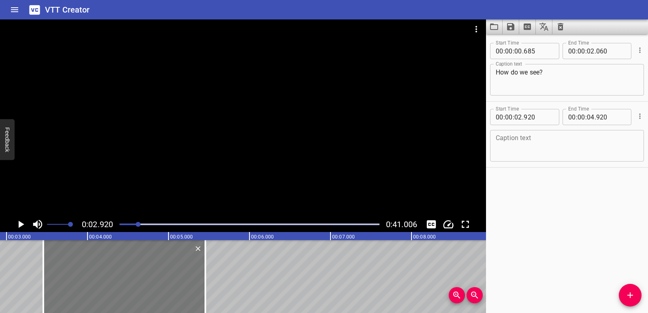
type input "450"
click at [502, 143] on textarea at bounding box center [566, 145] width 142 height 23
paste textarea "Light bounces off a parrot."
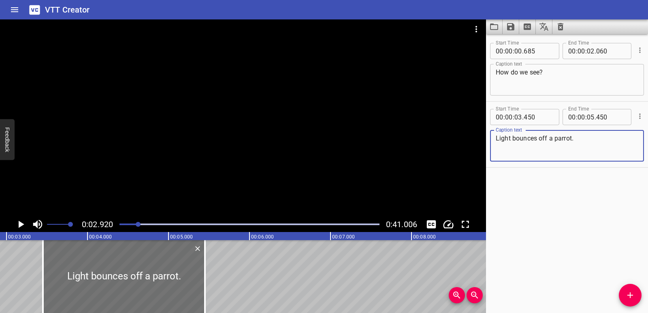
type textarea "Light bounces off a parrot."
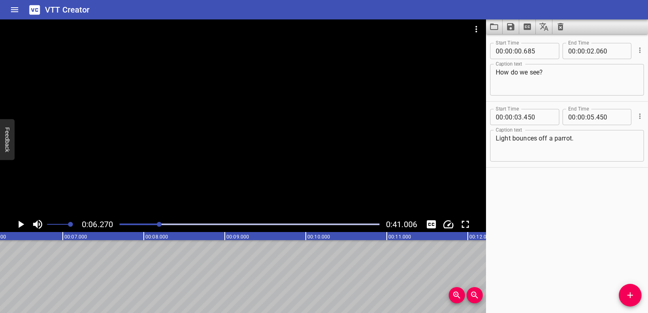
scroll to position [0, 508]
click at [629, 294] on icon "Add Cue" at bounding box center [630, 295] width 10 height 10
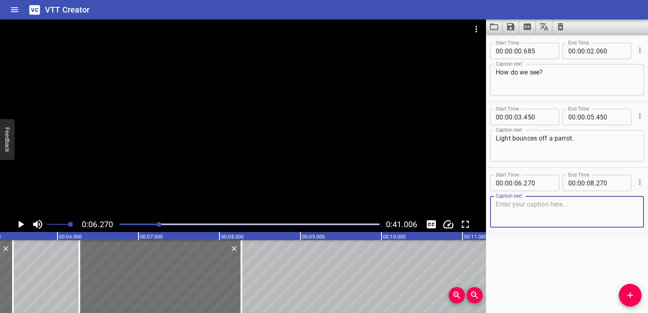
scroll to position [0, 412]
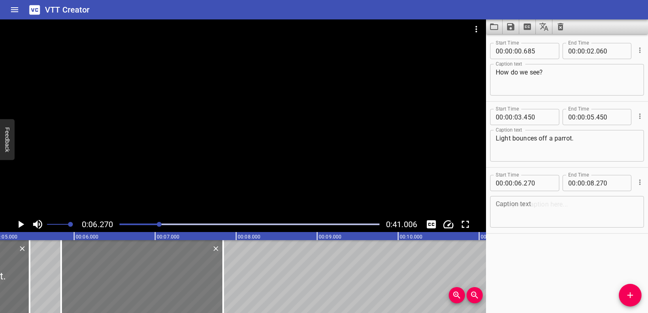
drag, startPoint x: 184, startPoint y: 284, endPoint x: 149, endPoint y: 281, distance: 34.6
click at [149, 281] on div at bounding box center [142, 276] width 162 height 73
type input "05"
type input "845"
type input "07"
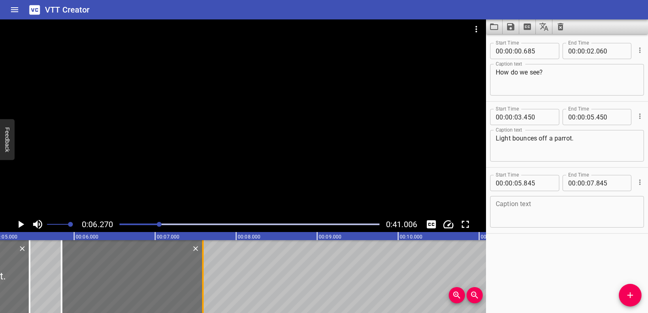
drag, startPoint x: 222, startPoint y: 280, endPoint x: 202, endPoint y: 280, distance: 20.6
click at [202, 280] on div at bounding box center [203, 276] width 8 height 73
type input "590"
click at [528, 210] on textarea at bounding box center [566, 211] width 142 height 23
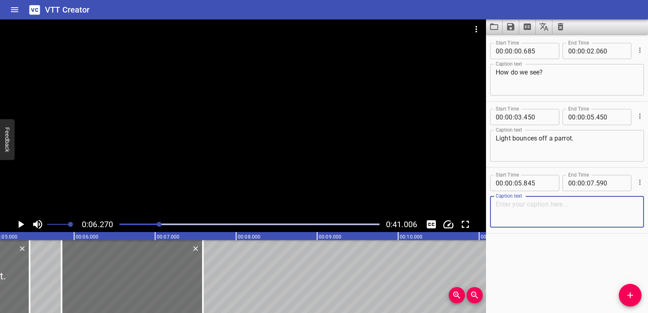
paste textarea "This is called reflection."
type textarea "This is called reflection."
click at [154, 223] on div at bounding box center [250, 224] width 270 height 11
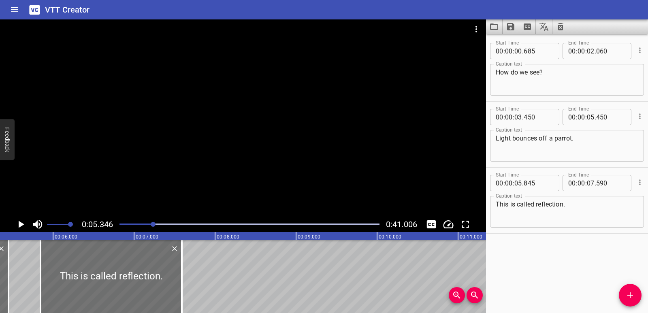
click at [147, 224] on div "Play progress" at bounding box center [24, 224] width 260 height 2
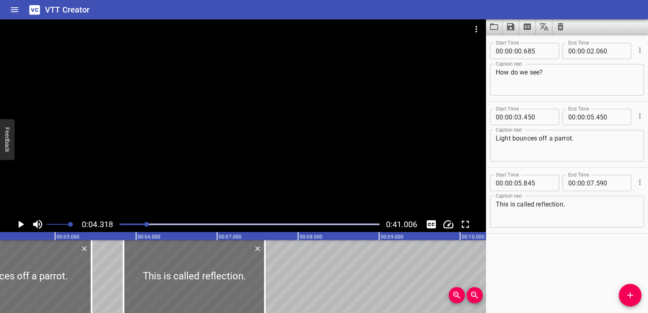
click at [141, 225] on div at bounding box center [250, 224] width 270 height 11
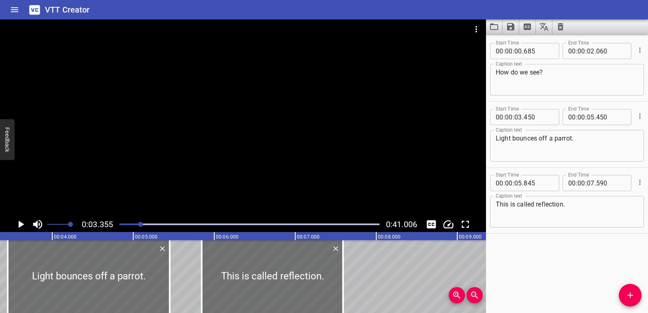
click at [136, 225] on div "Play progress" at bounding box center [11, 224] width 260 height 2
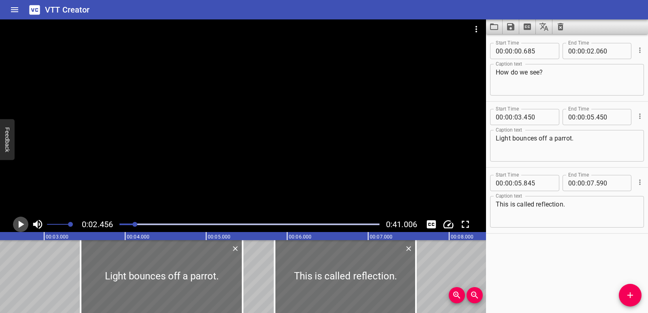
click at [16, 224] on icon "Play/Pause" at bounding box center [21, 224] width 12 height 12
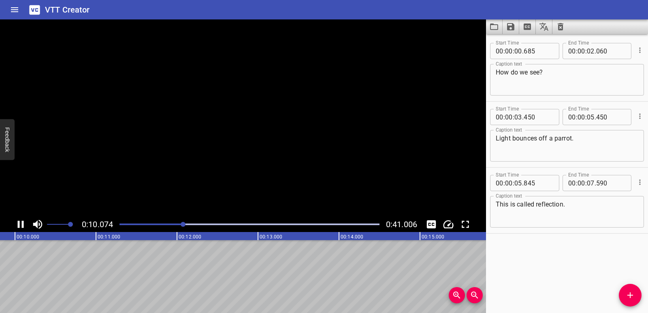
click at [16, 224] on icon "Play/Pause" at bounding box center [21, 224] width 12 height 12
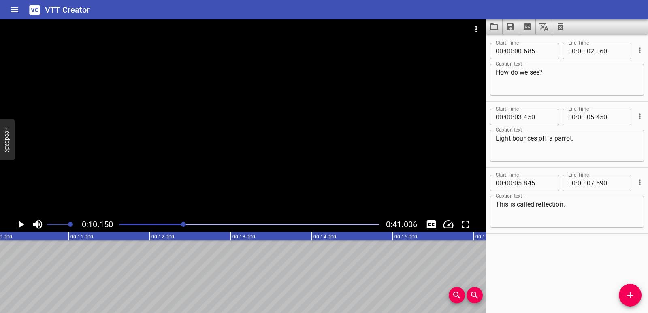
drag, startPoint x: 640, startPoint y: 295, endPoint x: 630, endPoint y: 295, distance: 9.7
click at [640, 295] on span "Add Cue" at bounding box center [629, 295] width 23 height 10
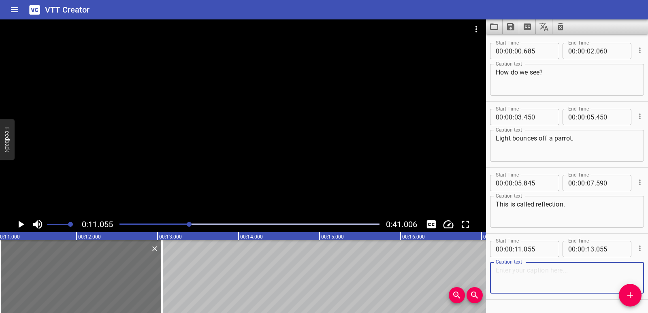
paste textarea "Light enters the eye through the [MEDICAL_DATA] and pupil."
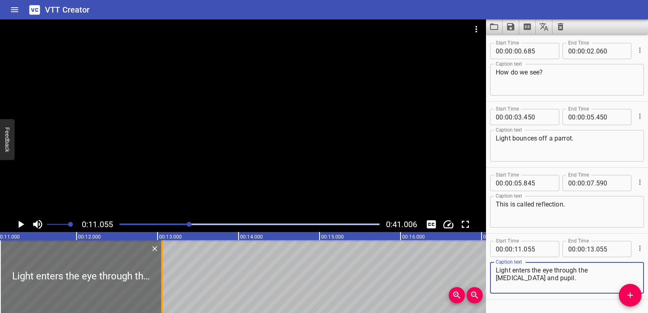
type textarea "Light enters the eye through the [MEDICAL_DATA] and pupil."
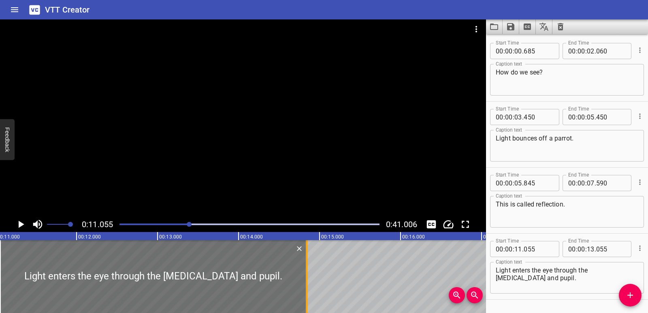
drag, startPoint x: 161, startPoint y: 277, endPoint x: 305, endPoint y: 267, distance: 144.9
click at [305, 267] on div at bounding box center [306, 276] width 8 height 73
type input "14"
type input "840"
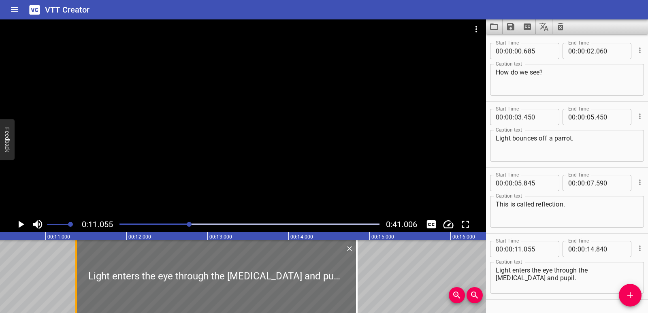
drag, startPoint x: 51, startPoint y: 276, endPoint x: 77, endPoint y: 276, distance: 25.9
click at [77, 276] on div at bounding box center [76, 276] width 2 height 73
type input "375"
click at [357, 277] on div at bounding box center [358, 276] width 8 height 73
type input "865"
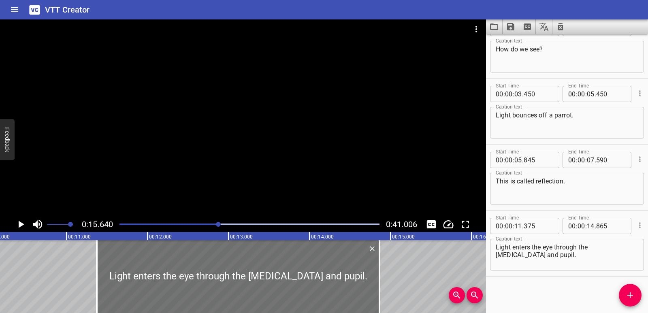
scroll to position [0, 795]
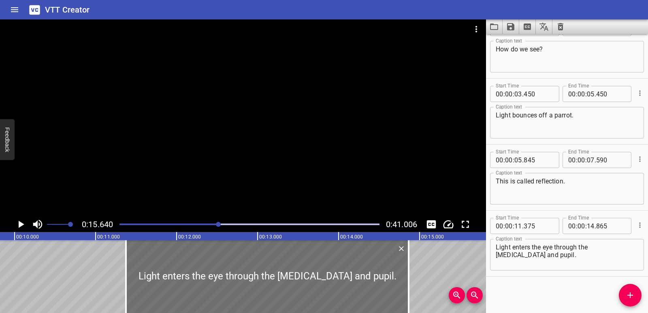
click at [20, 222] on icon "Play/Pause" at bounding box center [22, 224] width 6 height 7
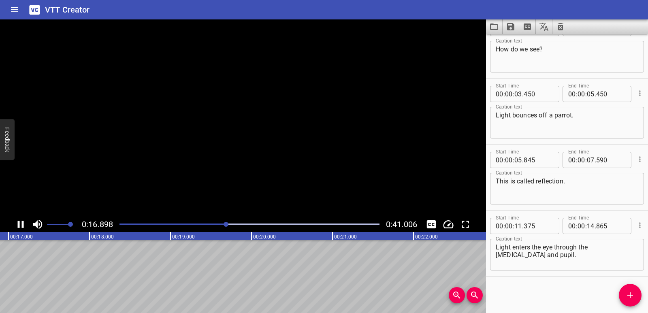
click at [20, 222] on icon "Play/Pause" at bounding box center [21, 224] width 12 height 12
click at [175, 224] on div "Play progress" at bounding box center [98, 224] width 260 height 2
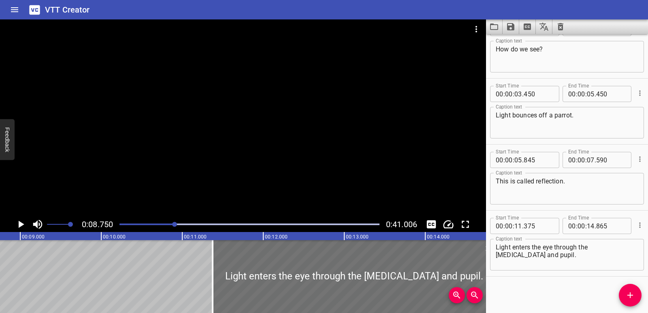
click at [19, 225] on icon "Play/Pause" at bounding box center [22, 224] width 6 height 7
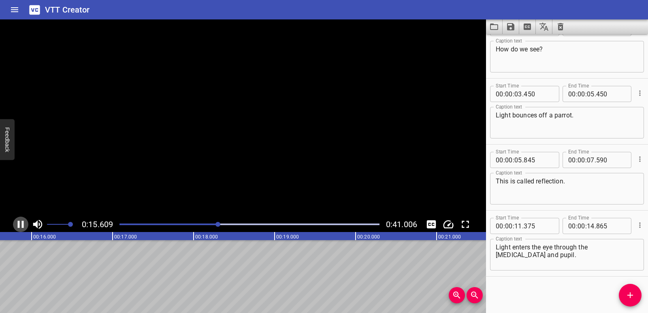
click at [21, 224] on icon "Play/Pause" at bounding box center [21, 224] width 12 height 12
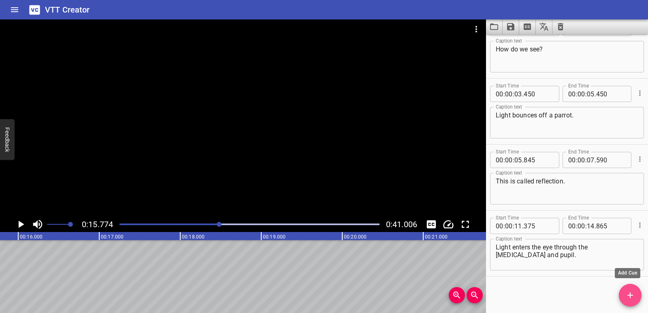
drag, startPoint x: 633, startPoint y: 294, endPoint x: 503, endPoint y: 272, distance: 132.2
click at [633, 294] on icon "Add Cue" at bounding box center [630, 295] width 10 height 10
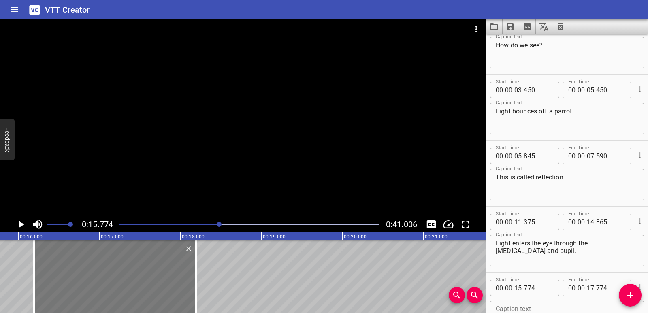
drag, startPoint x: 120, startPoint y: 266, endPoint x: 154, endPoint y: 268, distance: 33.6
click at [154, 268] on div at bounding box center [115, 276] width 162 height 73
type input "16"
type input "194"
type input "18"
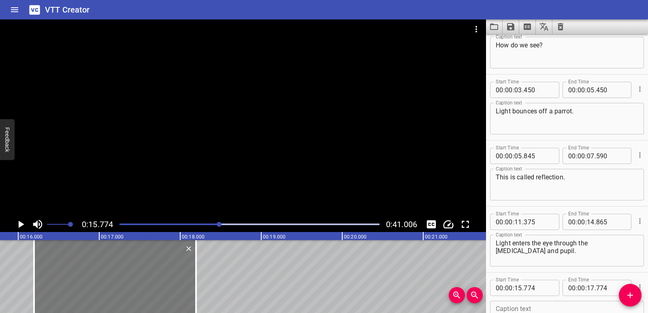
type input "194"
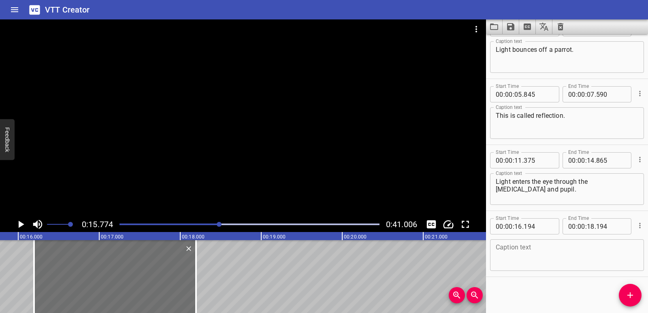
scroll to position [89, 0]
click at [523, 254] on textarea at bounding box center [566, 254] width 142 height 23
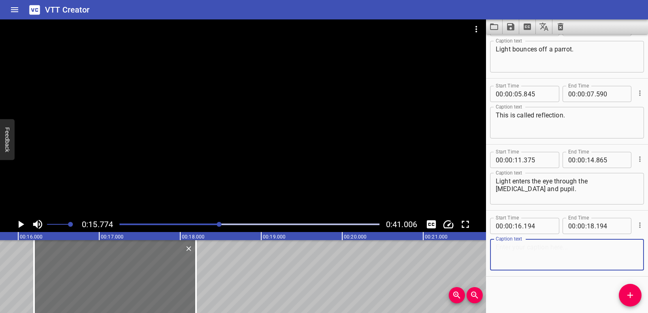
paste textarea "Then, the lens refracts or bends the light…"
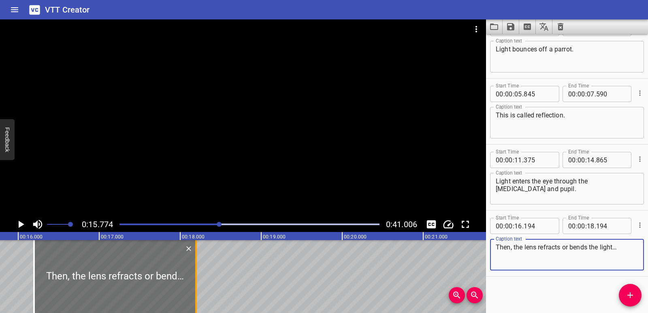
type textarea "Then, the lens refracts or bends the light…"
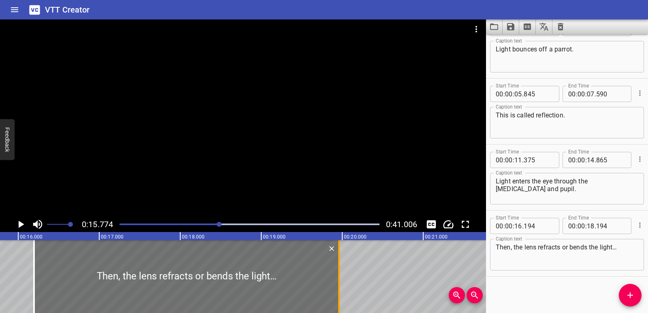
drag, startPoint x: 192, startPoint y: 287, endPoint x: 335, endPoint y: 278, distance: 143.1
click at [335, 278] on div at bounding box center [339, 276] width 8 height 73
type input "19"
type input "959"
click at [212, 224] on div "Play progress" at bounding box center [90, 224] width 260 height 2
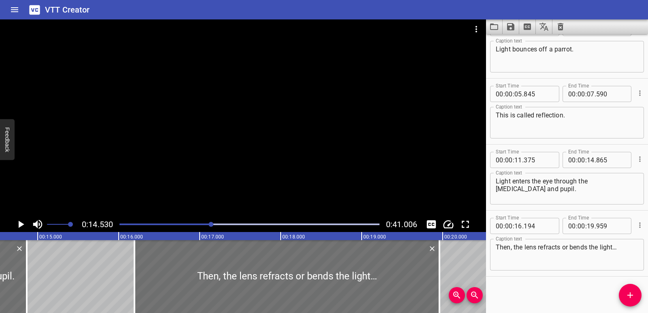
scroll to position [0, 1176]
click at [17, 225] on icon "Play/Pause" at bounding box center [21, 224] width 12 height 12
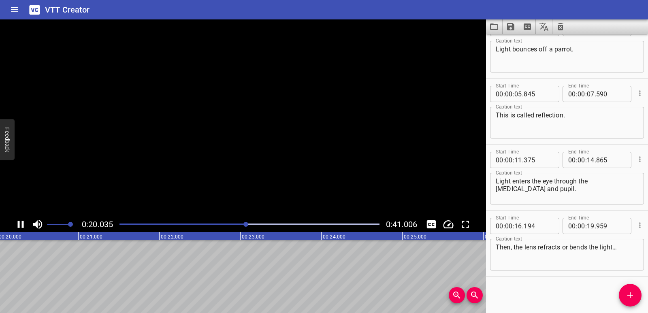
click at [21, 223] on icon "Play/Pause" at bounding box center [21, 224] width 12 height 12
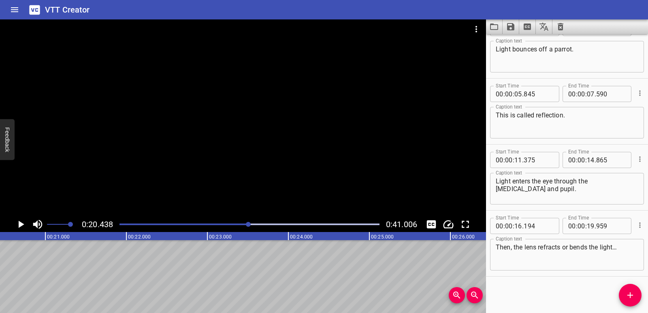
click at [641, 288] on div "Start Time 00 : 00 : 00 . 685 Start Time End Time 00 : 00 : 02 . 060 End Time C…" at bounding box center [567, 173] width 162 height 279
drag, startPoint x: 636, startPoint y: 293, endPoint x: 589, endPoint y: 294, distance: 47.8
click at [636, 294] on span "Add Cue" at bounding box center [629, 295] width 23 height 10
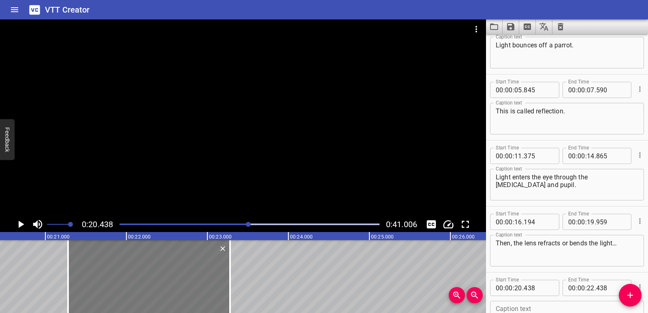
drag, startPoint x: 123, startPoint y: 282, endPoint x: 191, endPoint y: 274, distance: 68.4
click at [191, 274] on div at bounding box center [149, 276] width 162 height 73
type input "21"
type input "278"
type input "23"
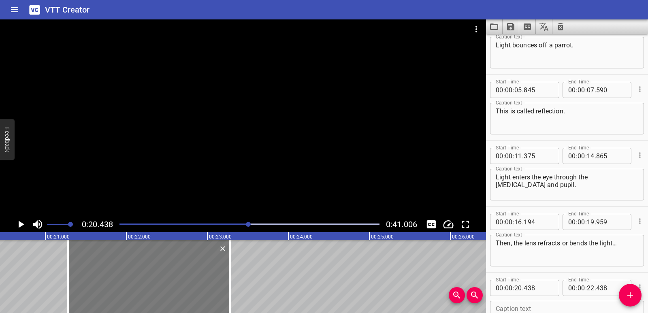
type input "278"
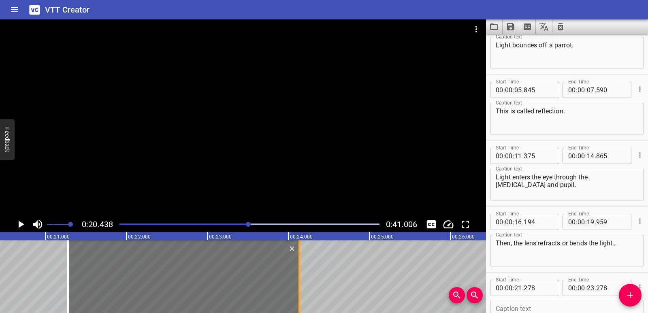
drag, startPoint x: 230, startPoint y: 279, endPoint x: 300, endPoint y: 271, distance: 69.7
click at [300, 271] on div at bounding box center [299, 276] width 2 height 73
type input "24"
type input "133"
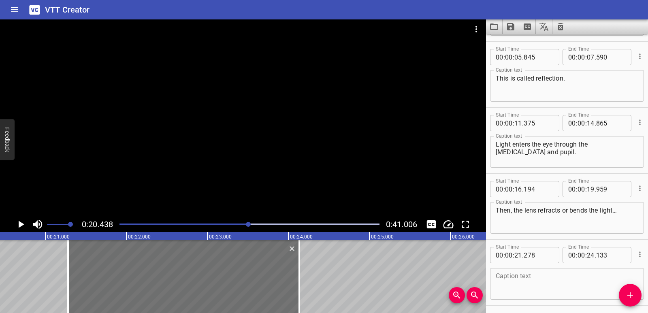
scroll to position [155, 0]
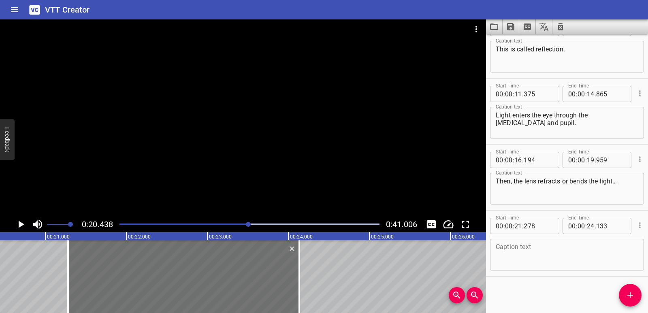
click at [515, 254] on textarea at bounding box center [566, 254] width 142 height 23
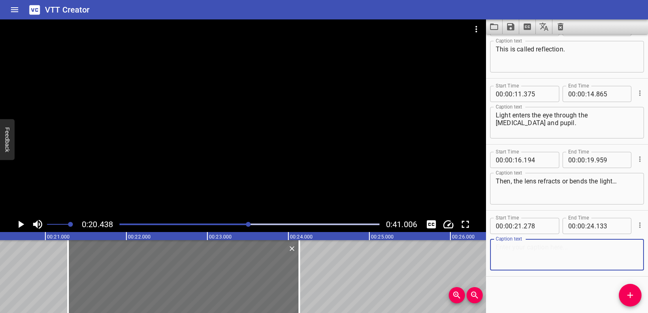
paste textarea "..and forms an upside-down image on the retina."
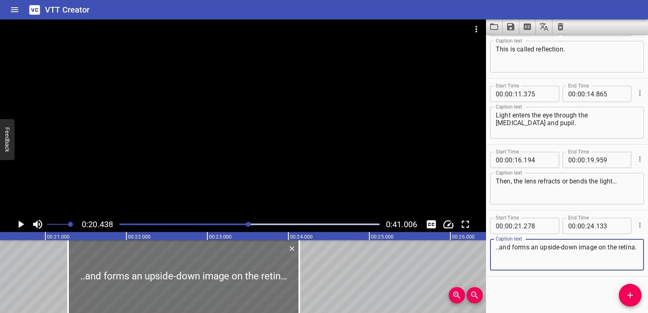
type textarea "..and forms an upside-down image on the retina."
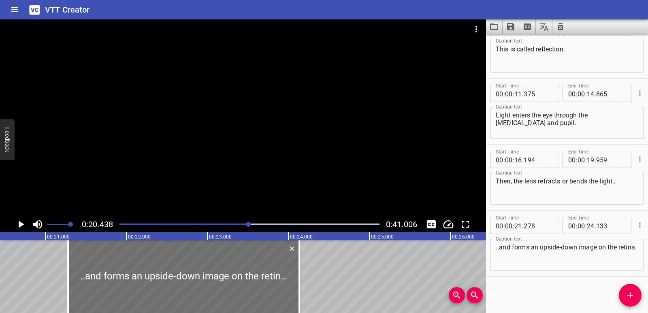
drag, startPoint x: 303, startPoint y: 281, endPoint x: 310, endPoint y: 281, distance: 6.9
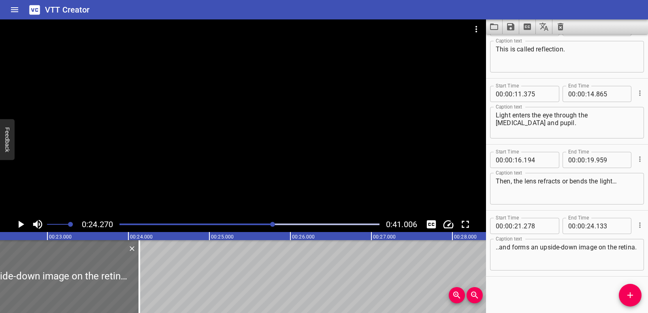
scroll to position [0, 1735]
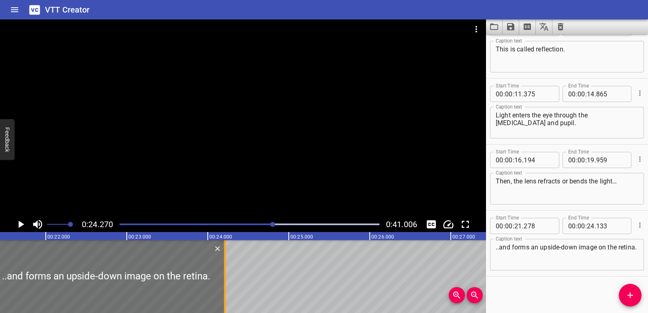
drag, startPoint x: 220, startPoint y: 289, endPoint x: 225, endPoint y: 291, distance: 4.7
click at [225, 291] on div at bounding box center [225, 276] width 2 height 73
type input "208"
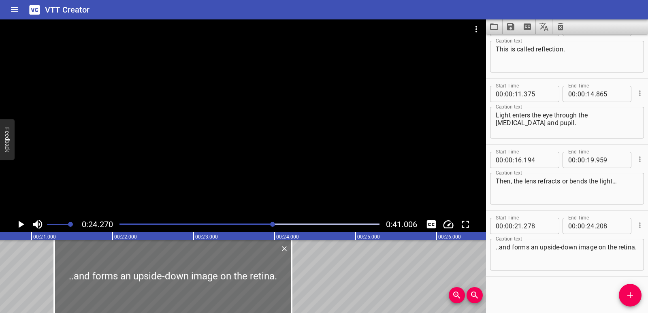
scroll to position [0, 1652]
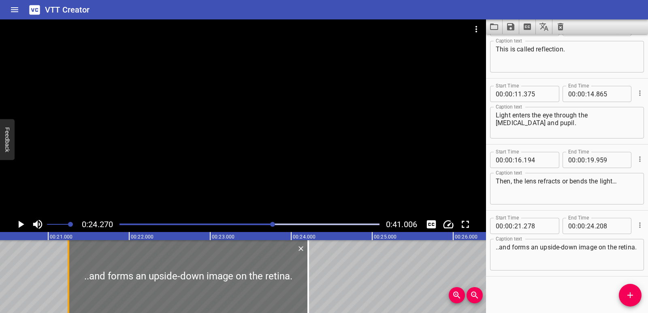
click at [68, 289] on div at bounding box center [69, 276] width 2 height 73
type input "248"
click at [255, 223] on div "Play progress" at bounding box center [143, 224] width 260 height 2
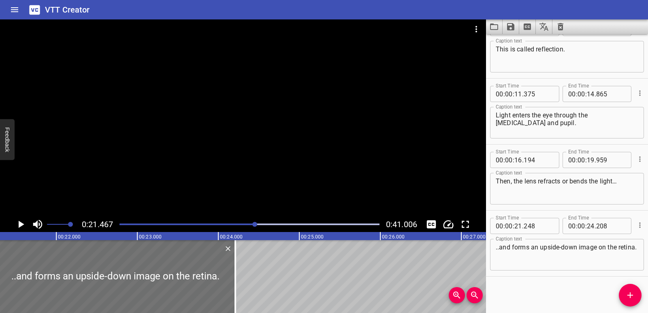
scroll to position [0, 1738]
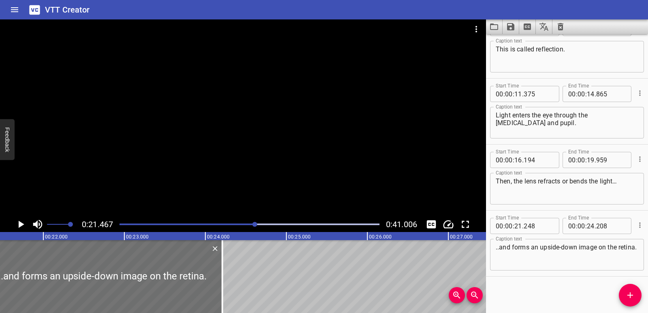
click at [220, 225] on div at bounding box center [250, 224] width 270 height 11
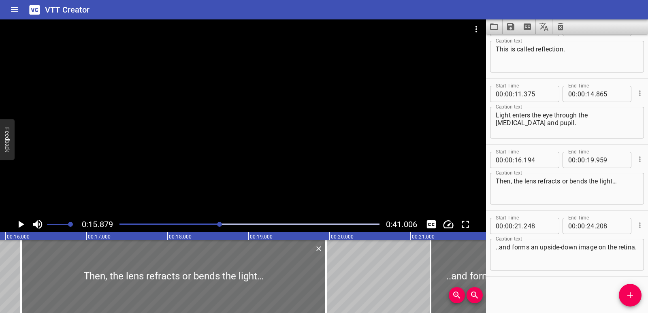
scroll to position [0, 1286]
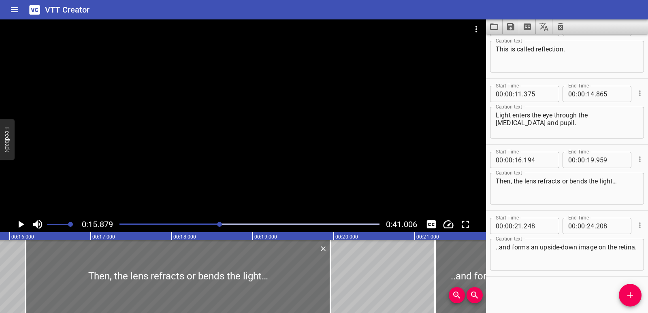
click at [207, 225] on div at bounding box center [250, 224] width 270 height 11
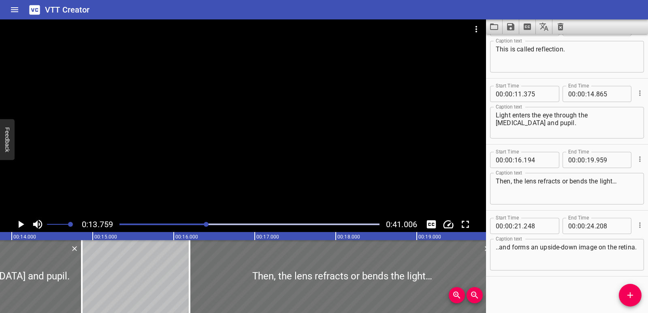
scroll to position [0, 1114]
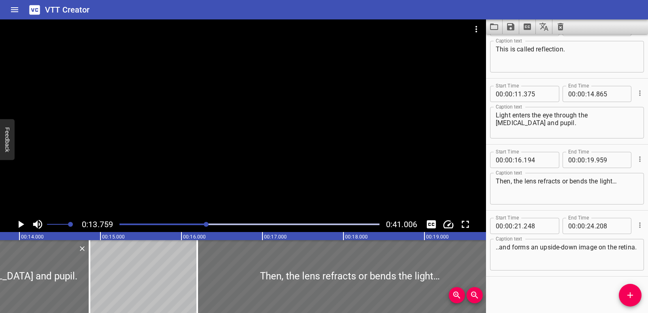
click at [23, 227] on icon "Play/Pause" at bounding box center [21, 224] width 12 height 12
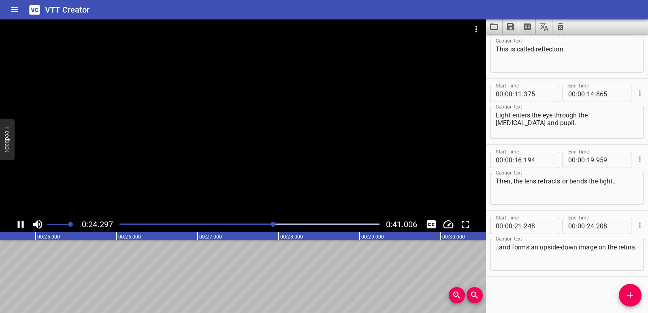
click at [22, 227] on icon "Play/Pause" at bounding box center [21, 224] width 6 height 7
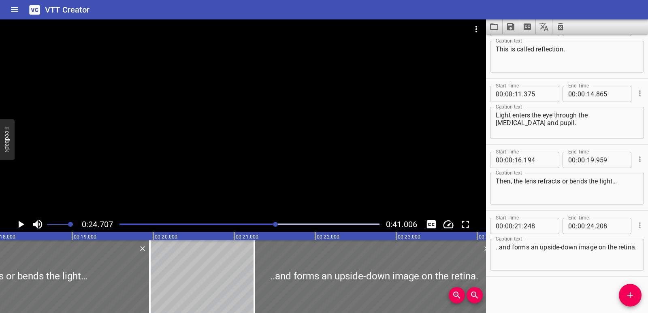
scroll to position [0, 1462]
click at [264, 225] on div "Play progress" at bounding box center [146, 224] width 260 height 2
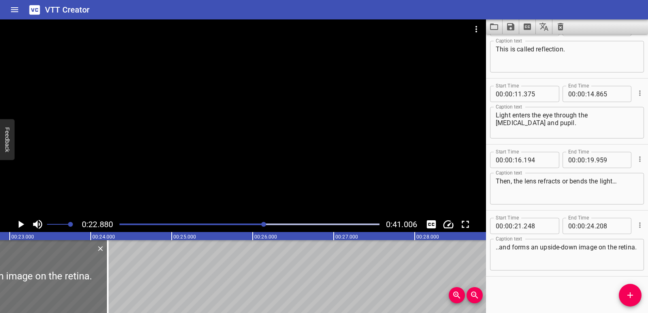
click at [254, 224] on div "Play progress" at bounding box center [135, 224] width 260 height 2
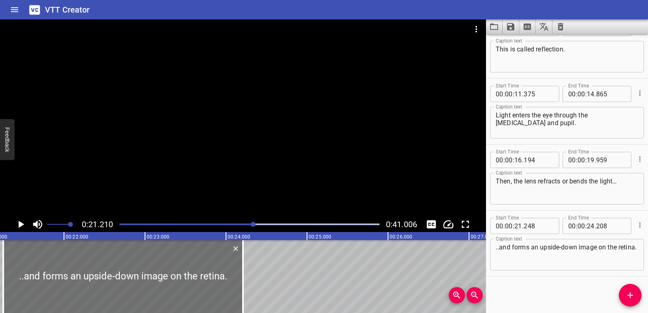
click at [241, 227] on div at bounding box center [250, 224] width 270 height 11
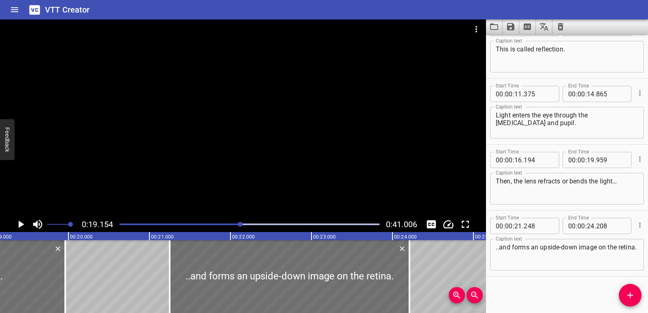
click at [234, 225] on div at bounding box center [250, 224] width 270 height 11
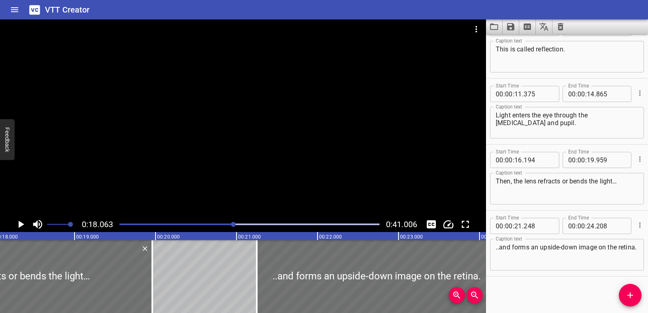
scroll to position [0, 1462]
click at [236, 226] on div at bounding box center [250, 224] width 270 height 11
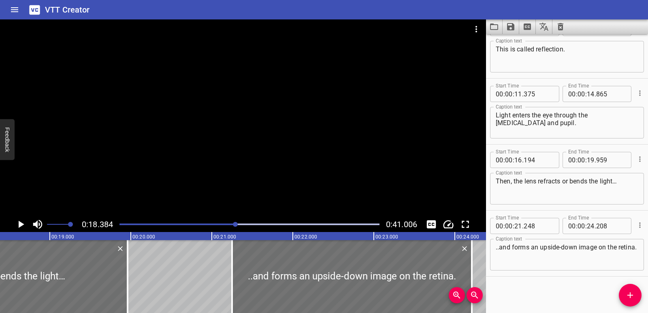
click at [239, 226] on div at bounding box center [250, 224] width 270 height 11
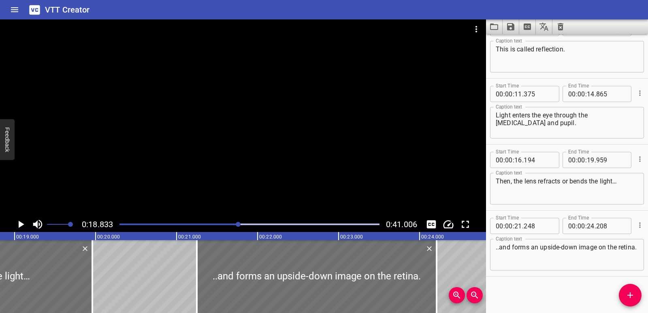
scroll to position [0, 1525]
click at [244, 221] on div at bounding box center [250, 224] width 270 height 11
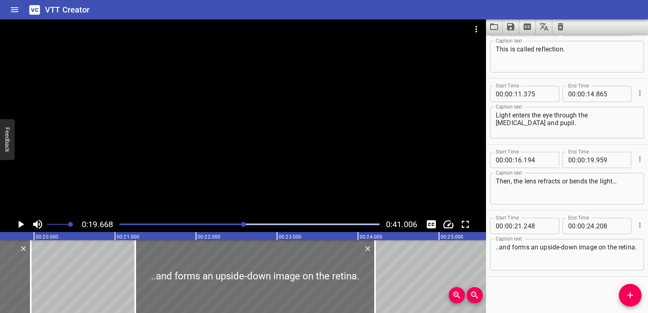
scroll to position [0, 1592]
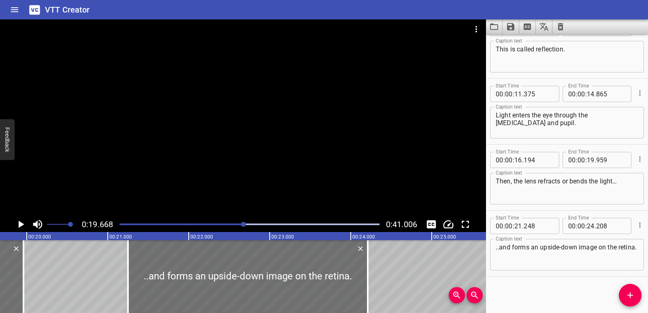
click at [21, 221] on icon "Play/Pause" at bounding box center [21, 224] width 12 height 12
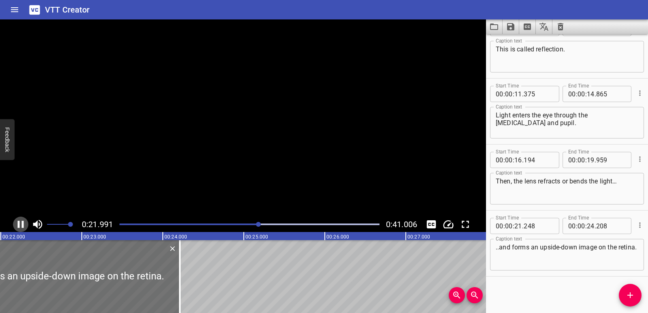
click at [22, 221] on icon "Play/Pause" at bounding box center [21, 224] width 6 height 7
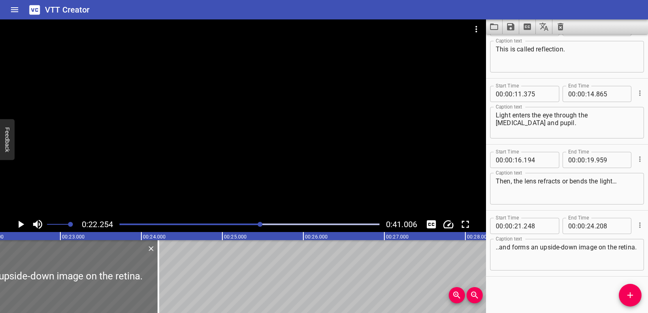
click at [215, 225] on div at bounding box center [250, 224] width 270 height 11
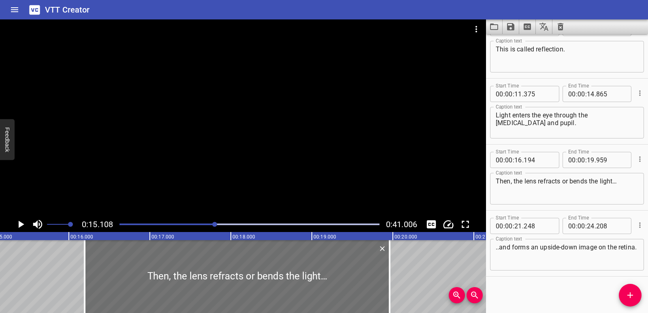
scroll to position [0, 1223]
click at [17, 223] on icon "Play/Pause" at bounding box center [21, 224] width 12 height 12
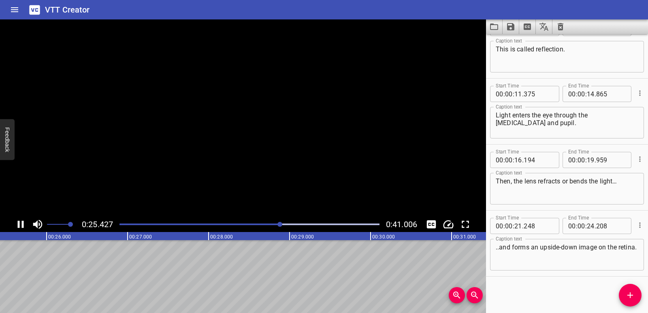
click at [19, 223] on icon "Play/Pause" at bounding box center [21, 224] width 6 height 7
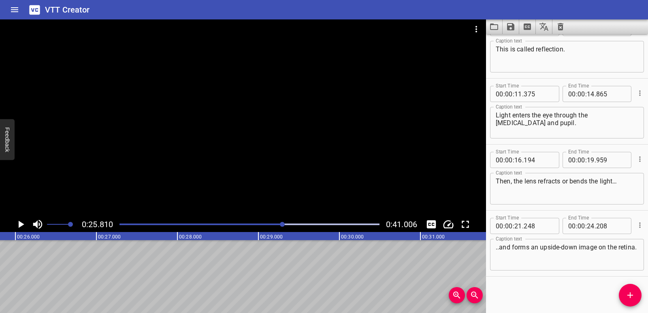
click at [63, 263] on div "How do we see? Light bounces off a parrot. This is called reflection. Light ent…" at bounding box center [339, 276] width 4857 height 73
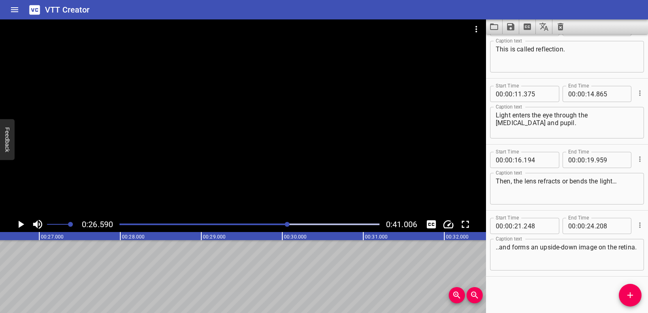
scroll to position [0, 2153]
click at [636, 292] on span "Add Cue" at bounding box center [629, 295] width 23 height 10
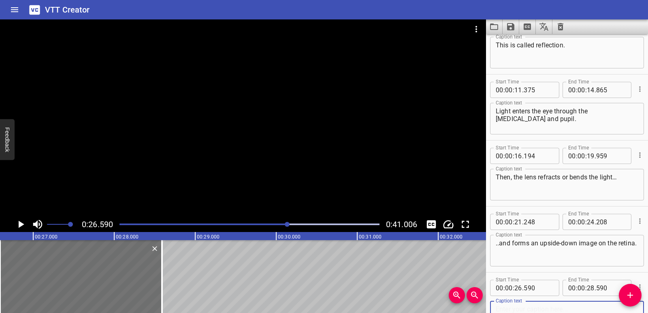
paste textarea "The retina helps turn the light into signals."
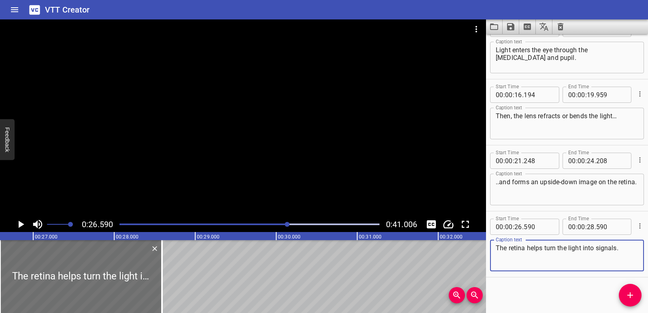
scroll to position [221, 0]
type textarea "The retina helps turn the light into signals."
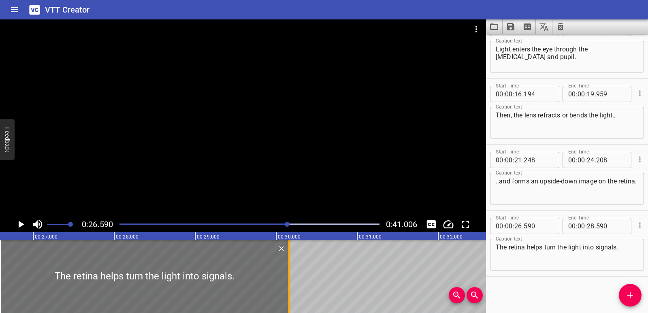
drag, startPoint x: 164, startPoint y: 286, endPoint x: 290, endPoint y: 276, distance: 127.1
click at [290, 276] on div at bounding box center [289, 276] width 8 height 73
type input "30"
type input "155"
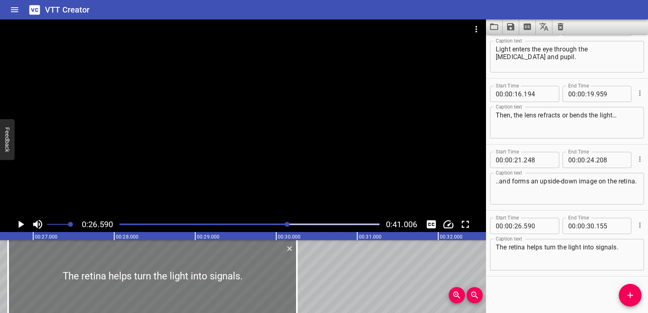
drag, startPoint x: 185, startPoint y: 277, endPoint x: 193, endPoint y: 276, distance: 8.1
click at [193, 276] on div at bounding box center [152, 276] width 289 height 73
type input "690"
drag, startPoint x: 295, startPoint y: 278, endPoint x: 289, endPoint y: 279, distance: 6.3
click at [289, 279] on div at bounding box center [291, 276] width 8 height 73
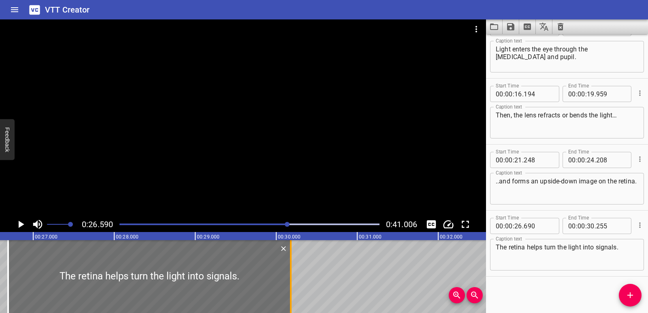
type input "180"
click at [18, 224] on icon "Play/Pause" at bounding box center [21, 224] width 12 height 12
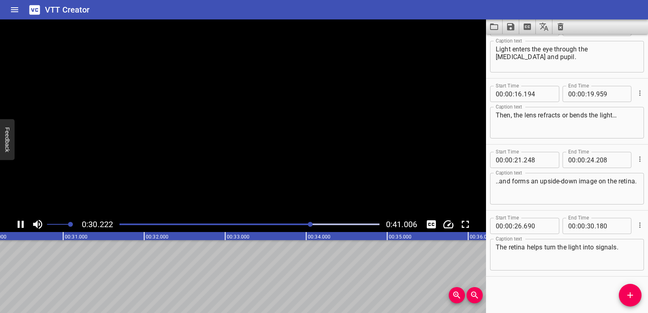
click at [18, 224] on icon "Play/Pause" at bounding box center [21, 224] width 6 height 7
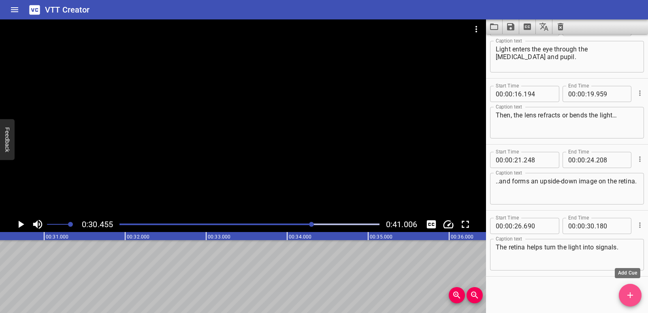
click at [627, 293] on icon "Add Cue" at bounding box center [630, 295] width 10 height 10
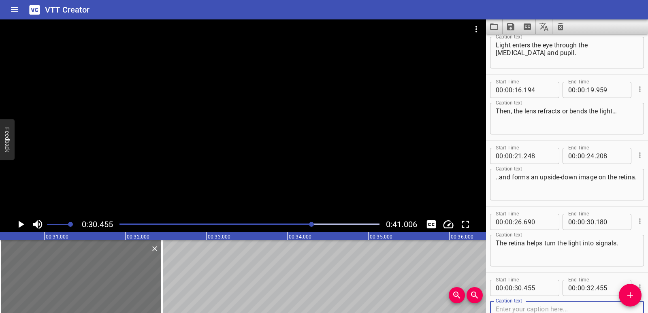
scroll to position [287, 0]
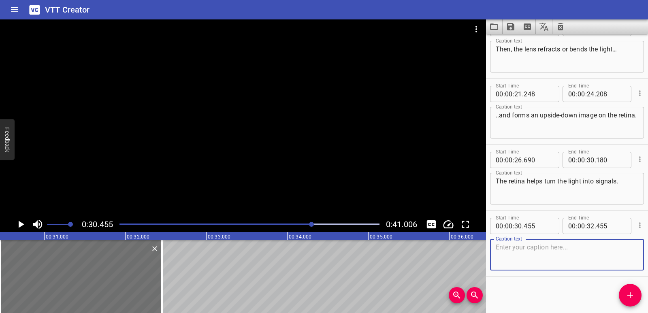
click at [512, 257] on textarea at bounding box center [566, 254] width 142 height 23
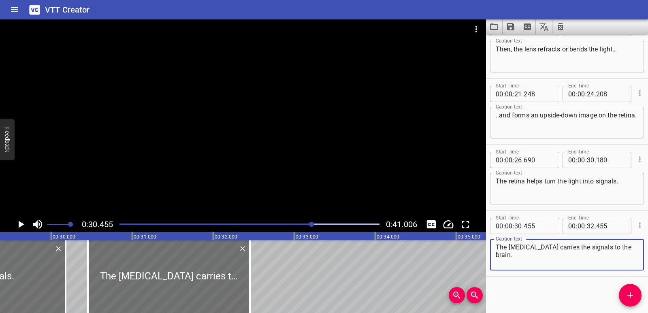
scroll to position [0, 2369]
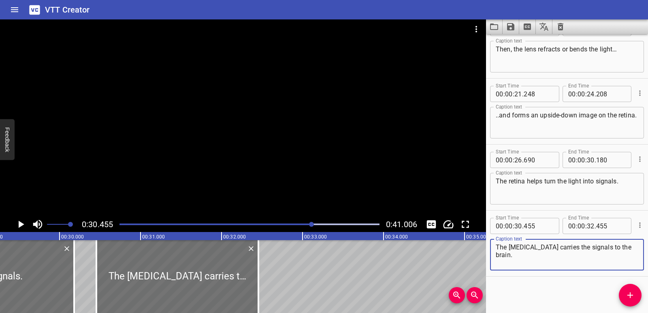
type textarea "The [MEDICAL_DATA] carries the signals to the brain."
drag, startPoint x: 264, startPoint y: 282, endPoint x: 274, endPoint y: 283, distance: 10.5
click at [274, 283] on div "How do we see? Light bounces off a parrot. This is called reflection. Light ent…" at bounding box center [59, 276] width 4857 height 73
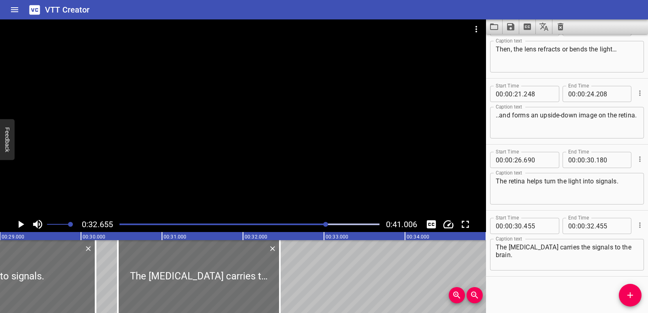
scroll to position [0, 2344]
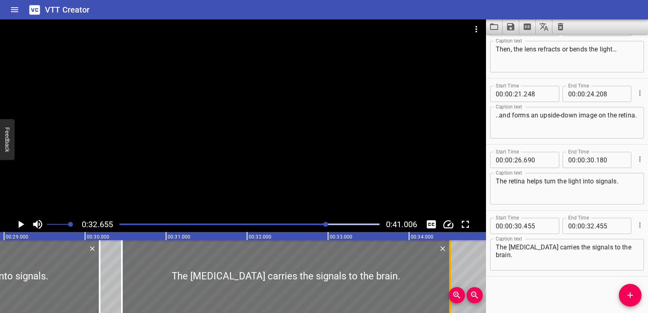
drag, startPoint x: 284, startPoint y: 286, endPoint x: 450, endPoint y: 266, distance: 167.6
click at [450, 266] on div at bounding box center [450, 276] width 2 height 73
type input "34"
type input "515"
click at [236, 288] on div at bounding box center [289, 276] width 329 height 73
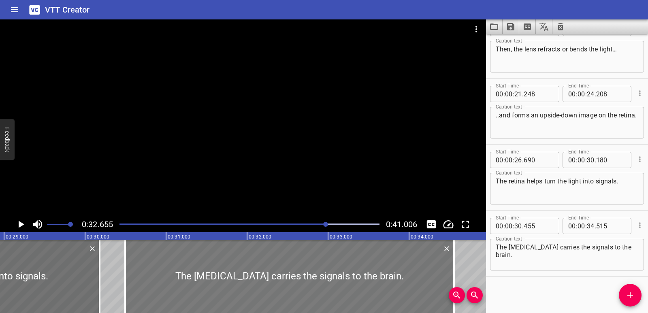
type input "495"
type input "555"
drag, startPoint x: 315, startPoint y: 224, endPoint x: 301, endPoint y: 229, distance: 14.5
click at [315, 225] on div "Play progress" at bounding box center [197, 224] width 260 height 2
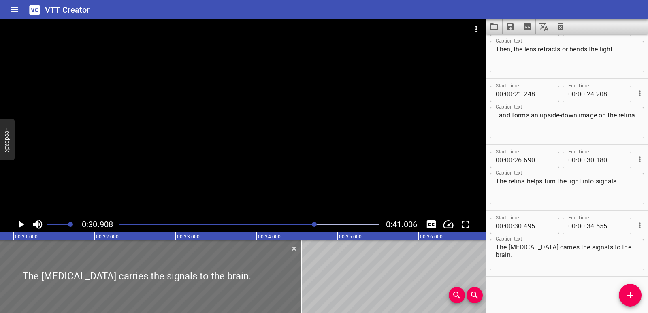
scroll to position [0, 2502]
click at [23, 225] on icon "Play/Pause" at bounding box center [22, 224] width 6 height 7
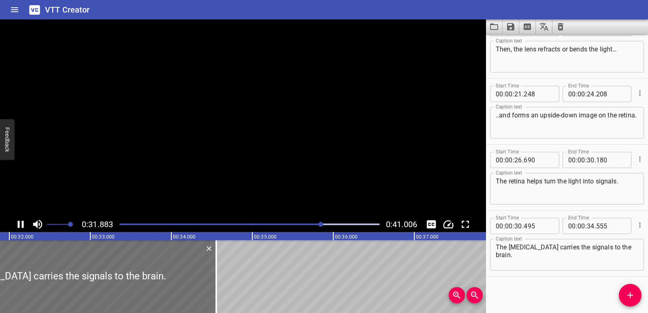
click at [23, 225] on icon "Play/Pause" at bounding box center [21, 224] width 6 height 7
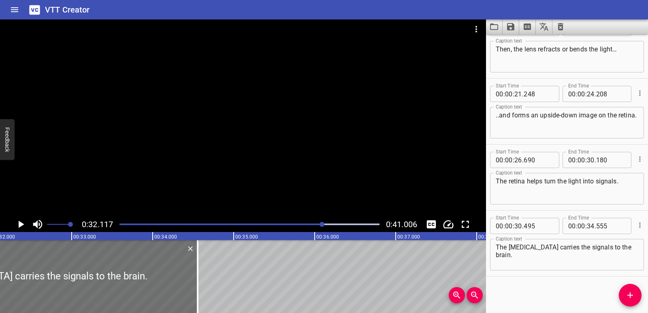
drag, startPoint x: 23, startPoint y: 225, endPoint x: 270, endPoint y: 157, distance: 256.4
click at [270, 157] on div at bounding box center [243, 117] width 486 height 197
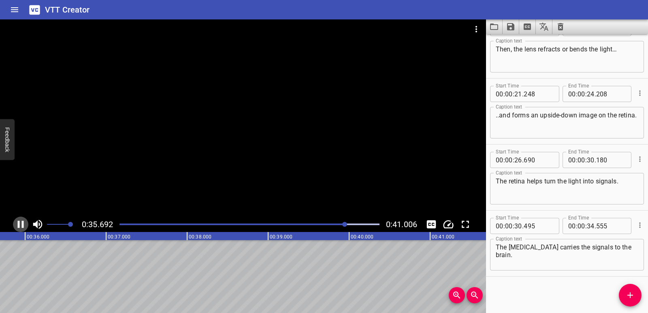
click at [24, 226] on icon "Play/Pause" at bounding box center [21, 224] width 12 height 12
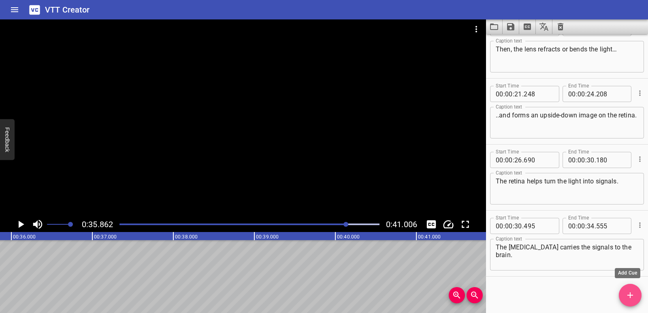
click at [639, 293] on span "Add Cue" at bounding box center [629, 295] width 23 height 10
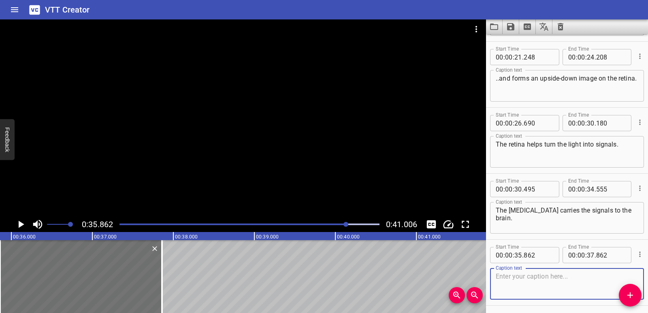
scroll to position [353, 0]
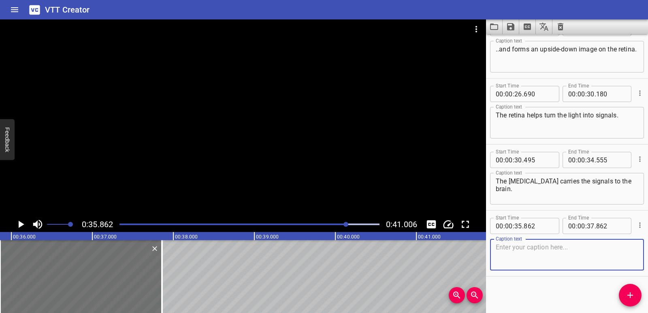
click at [526, 251] on textarea at bounding box center [566, 254] width 142 height 23
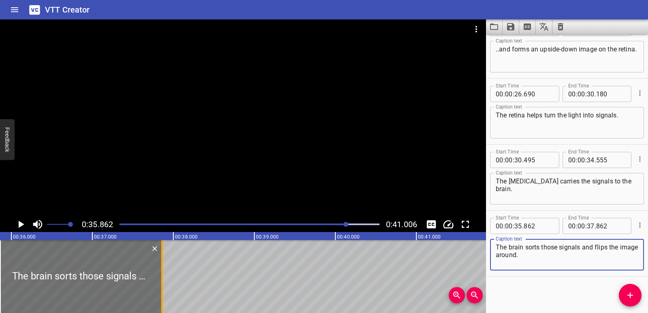
type textarea "The brain sorts those signals and flips the image around."
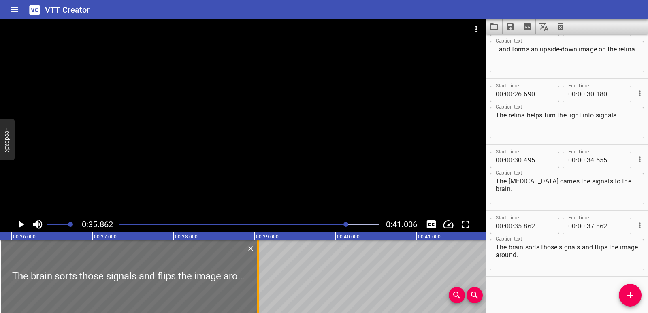
drag, startPoint x: 160, startPoint y: 275, endPoint x: 256, endPoint y: 272, distance: 96.0
click at [256, 272] on div at bounding box center [258, 276] width 8 height 73
type input "39"
type input "047"
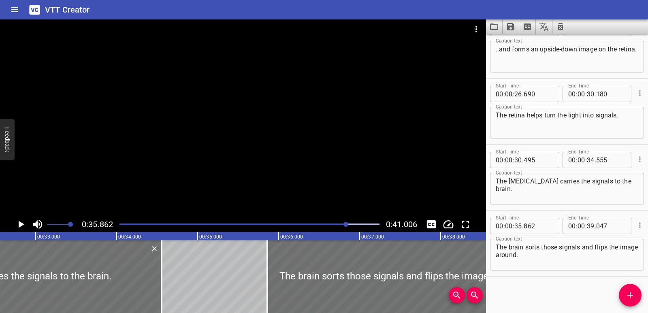
scroll to position [0, 2648]
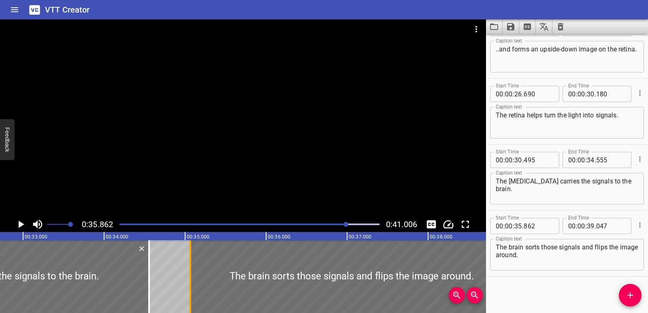
drag, startPoint x: 257, startPoint y: 281, endPoint x: 192, endPoint y: 274, distance: 64.8
click at [192, 274] on div at bounding box center [190, 276] width 8 height 73
type input "067"
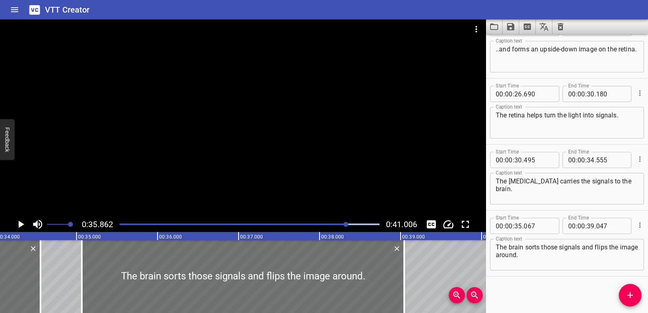
scroll to position [0, 2786]
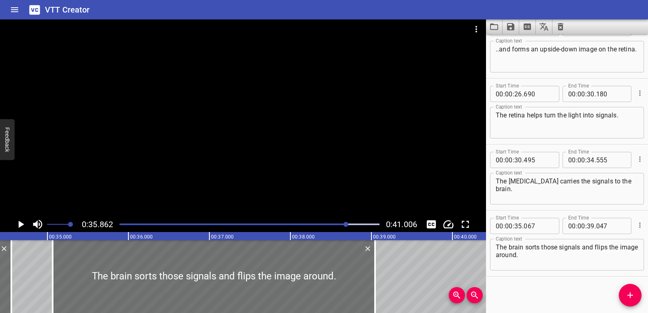
click at [329, 226] on div at bounding box center [250, 224] width 270 height 11
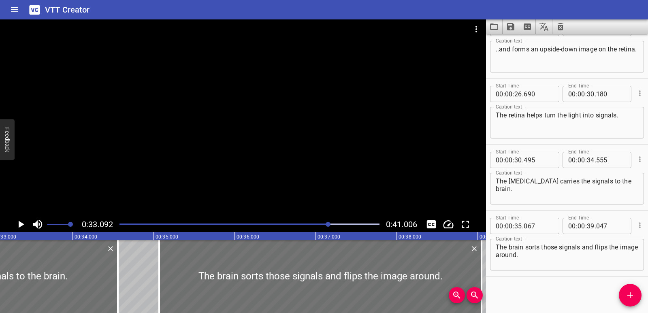
scroll to position [0, 2679]
click at [23, 223] on icon "Play/Pause" at bounding box center [21, 224] width 12 height 12
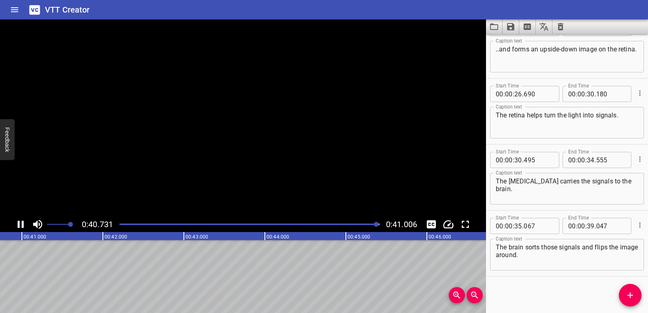
scroll to position [0, 3320]
click at [121, 223] on div at bounding box center [250, 224] width 270 height 11
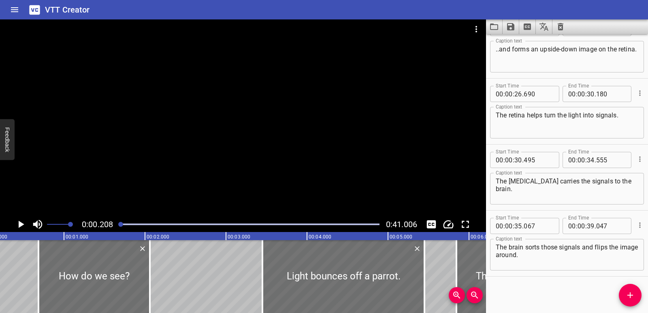
click at [17, 225] on icon "Play/Pause" at bounding box center [21, 224] width 12 height 12
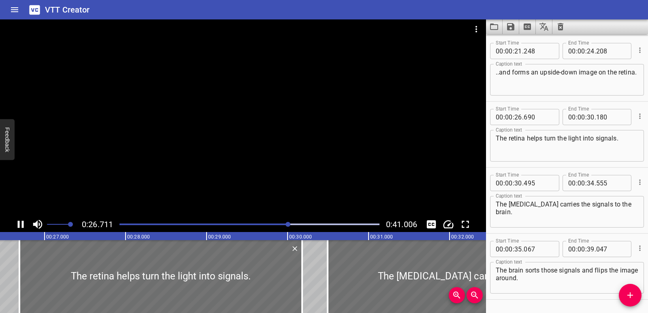
scroll to position [353, 0]
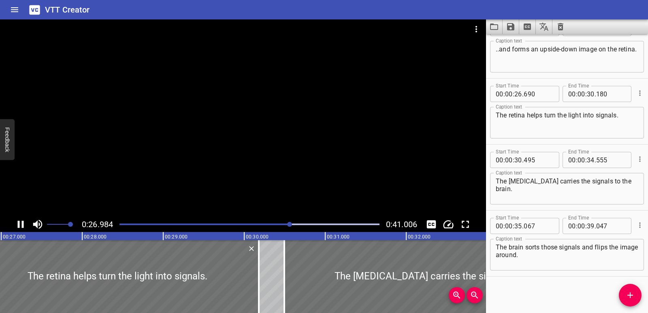
click at [451, 220] on icon "Change Playback Speed" at bounding box center [448, 224] width 12 height 12
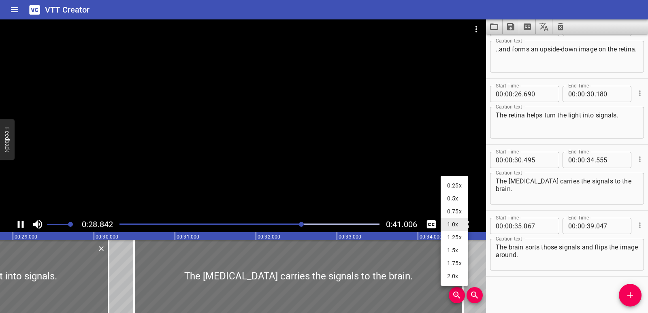
click at [458, 272] on li "2.0x" at bounding box center [454, 276] width 28 height 13
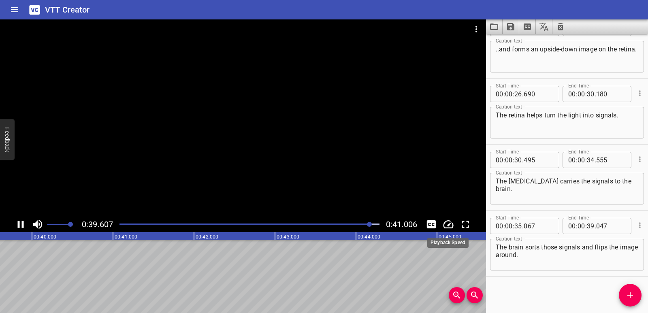
click at [446, 225] on icon "Change Playback Speed" at bounding box center [448, 224] width 12 height 12
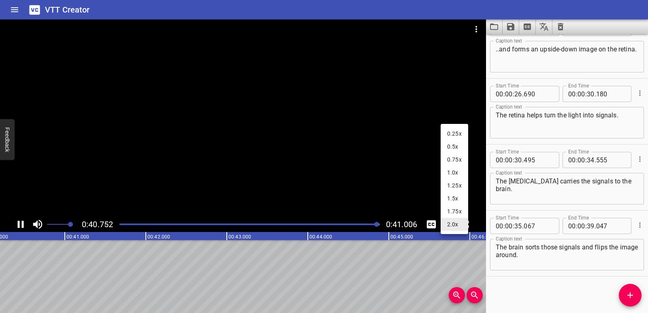
scroll to position [0, 3320]
click at [457, 171] on li "1.0x" at bounding box center [454, 172] width 28 height 13
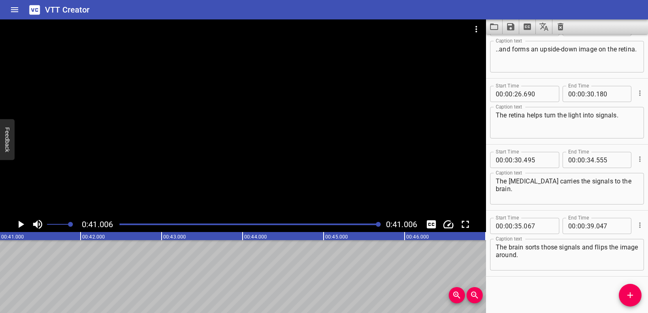
click at [315, 223] on div at bounding box center [250, 224] width 270 height 11
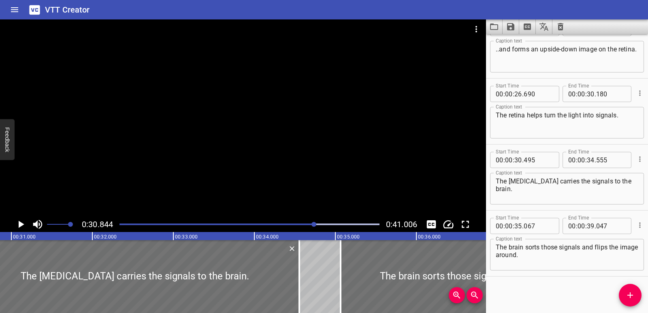
scroll to position [0, 2497]
click at [179, 164] on div at bounding box center [243, 117] width 486 height 197
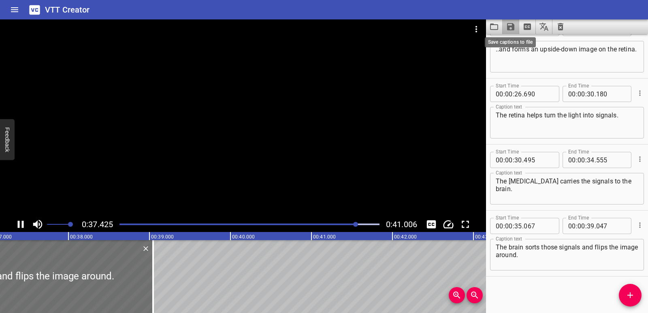
click at [512, 30] on icon "Save captions to file" at bounding box center [510, 26] width 7 height 7
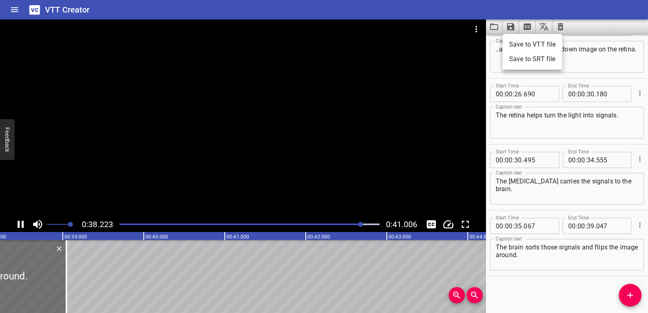
click at [521, 42] on li "Save to VTT file" at bounding box center [532, 44] width 60 height 15
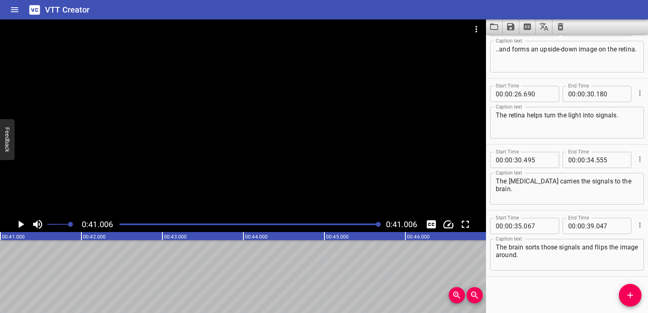
scroll to position [0, 3320]
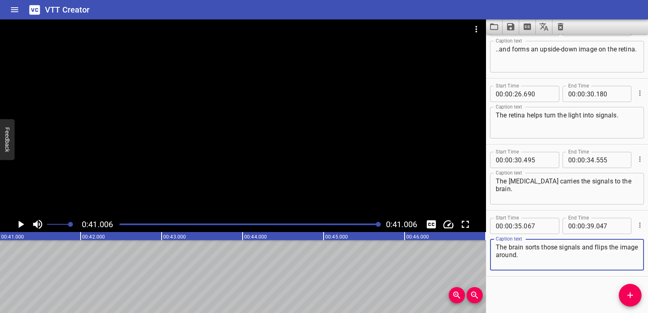
click at [554, 264] on textarea "The brain sorts those signals and flips the image around." at bounding box center [566, 254] width 142 height 23
